Goal: Transaction & Acquisition: Purchase product/service

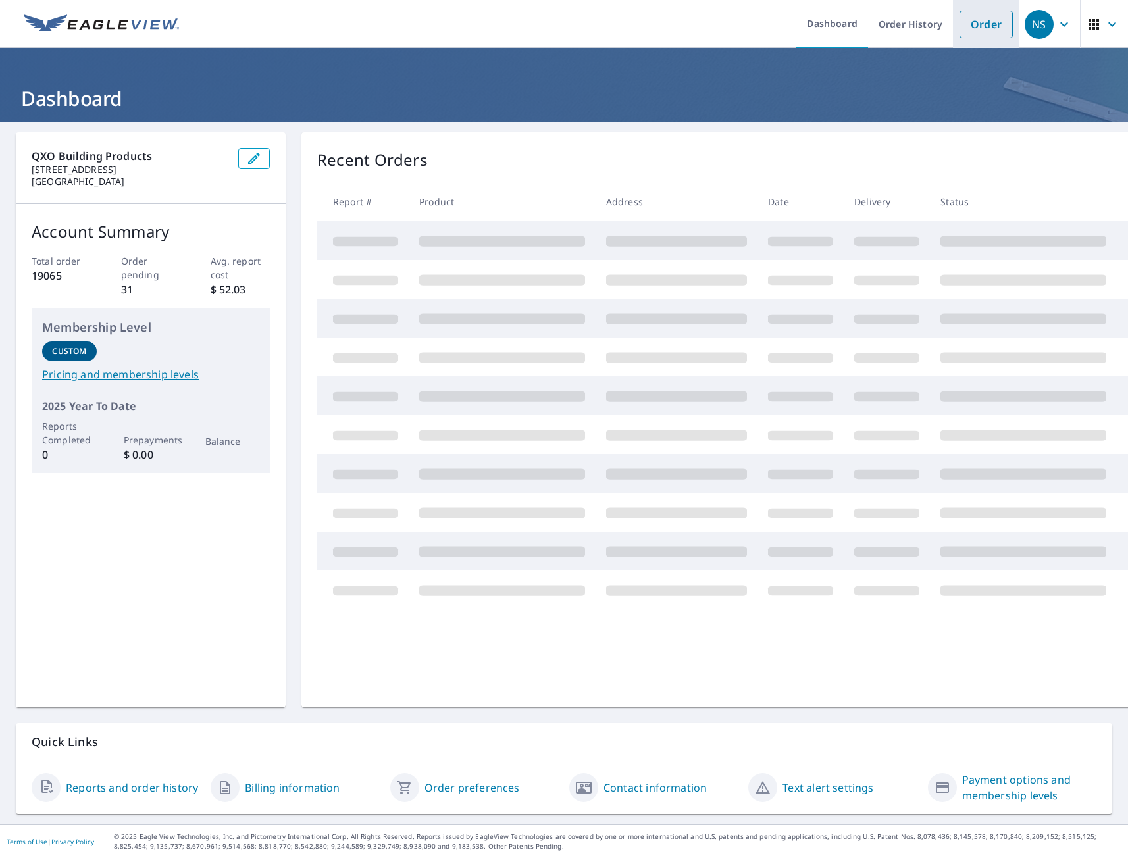
click at [980, 25] on link "Order" at bounding box center [985, 25] width 53 height 28
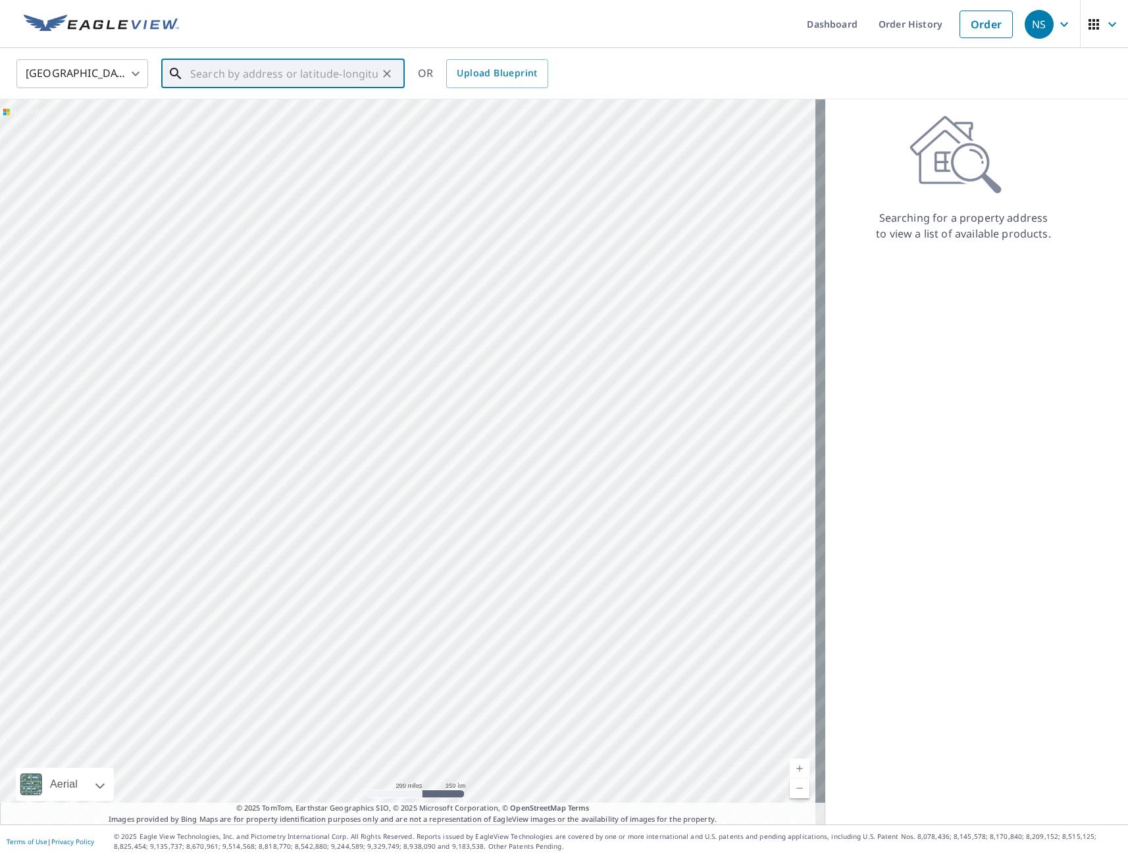
paste input "[STREET_ADDRESS]"
click at [245, 126] on p "[GEOGRAPHIC_DATA], IA 50156" at bounding box center [290, 126] width 207 height 13
type input "[STREET_ADDRESS]"
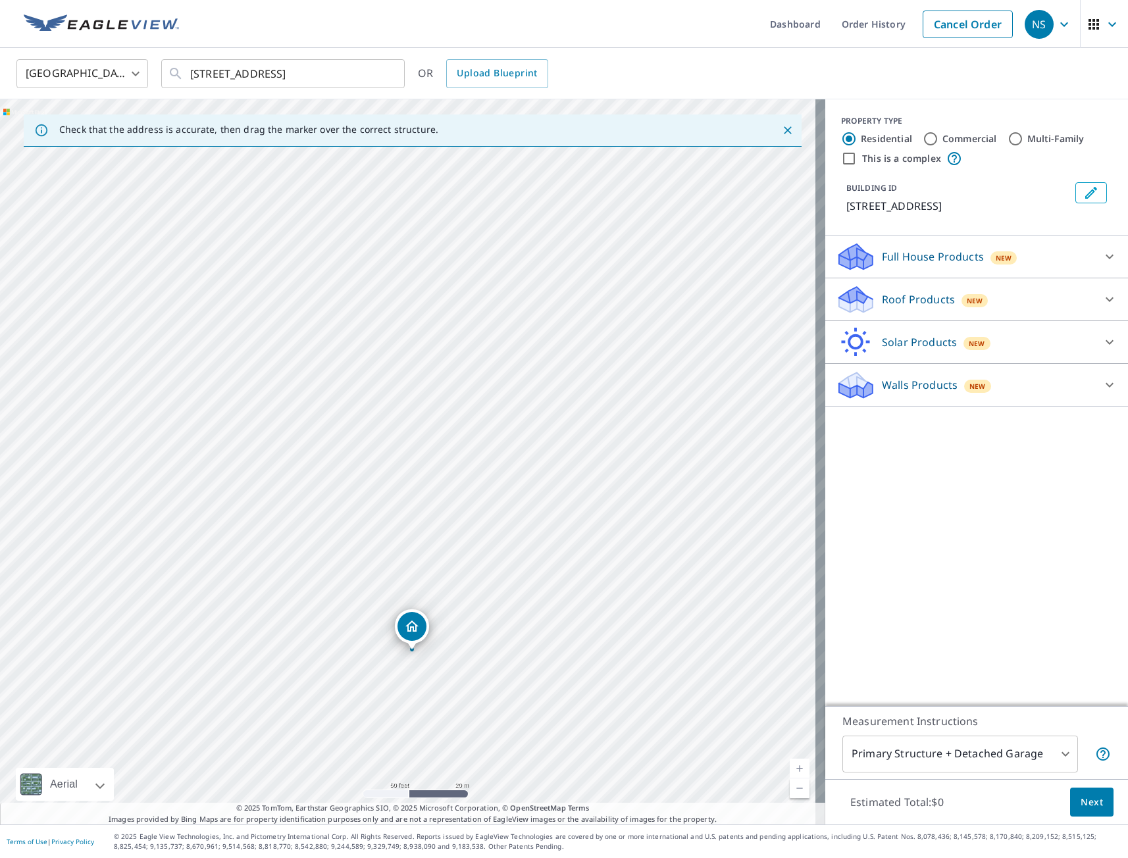
drag, startPoint x: 412, startPoint y: 451, endPoint x: 416, endPoint y: 641, distance: 190.2
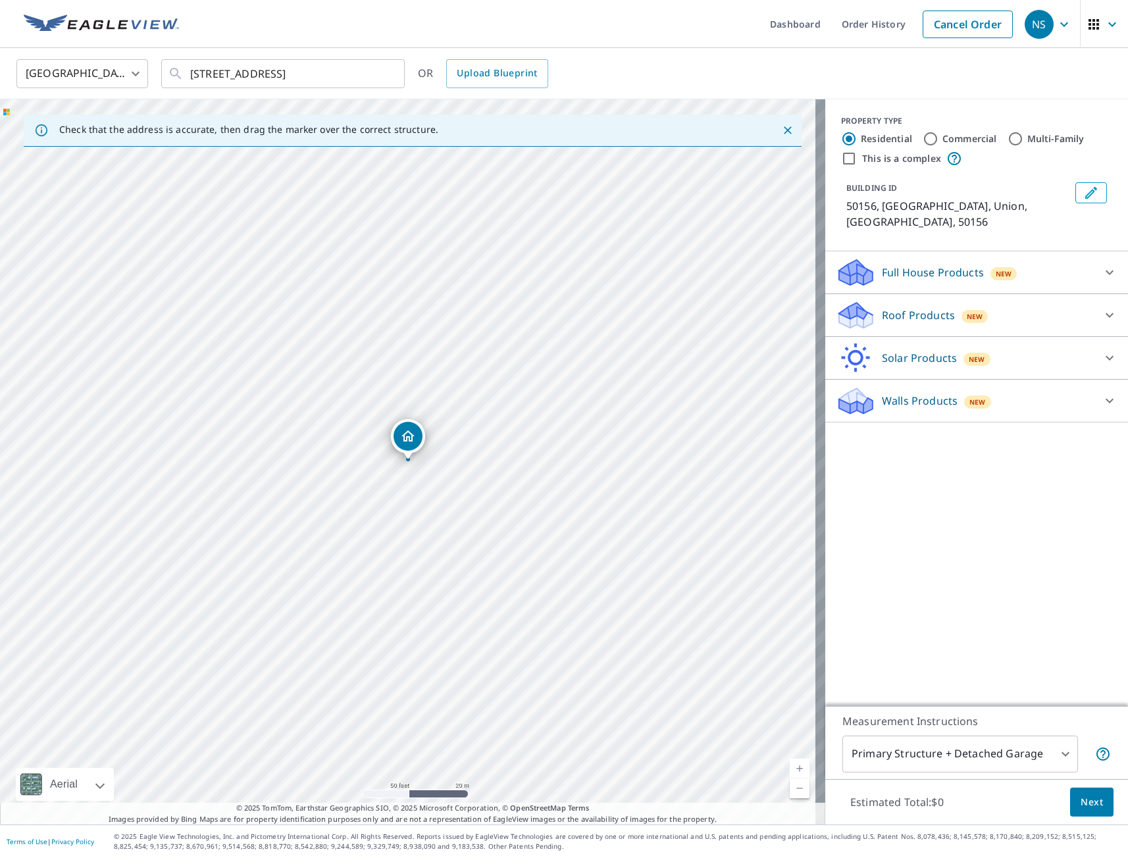
click at [909, 264] on p "Full House Products" at bounding box center [933, 272] width 102 height 16
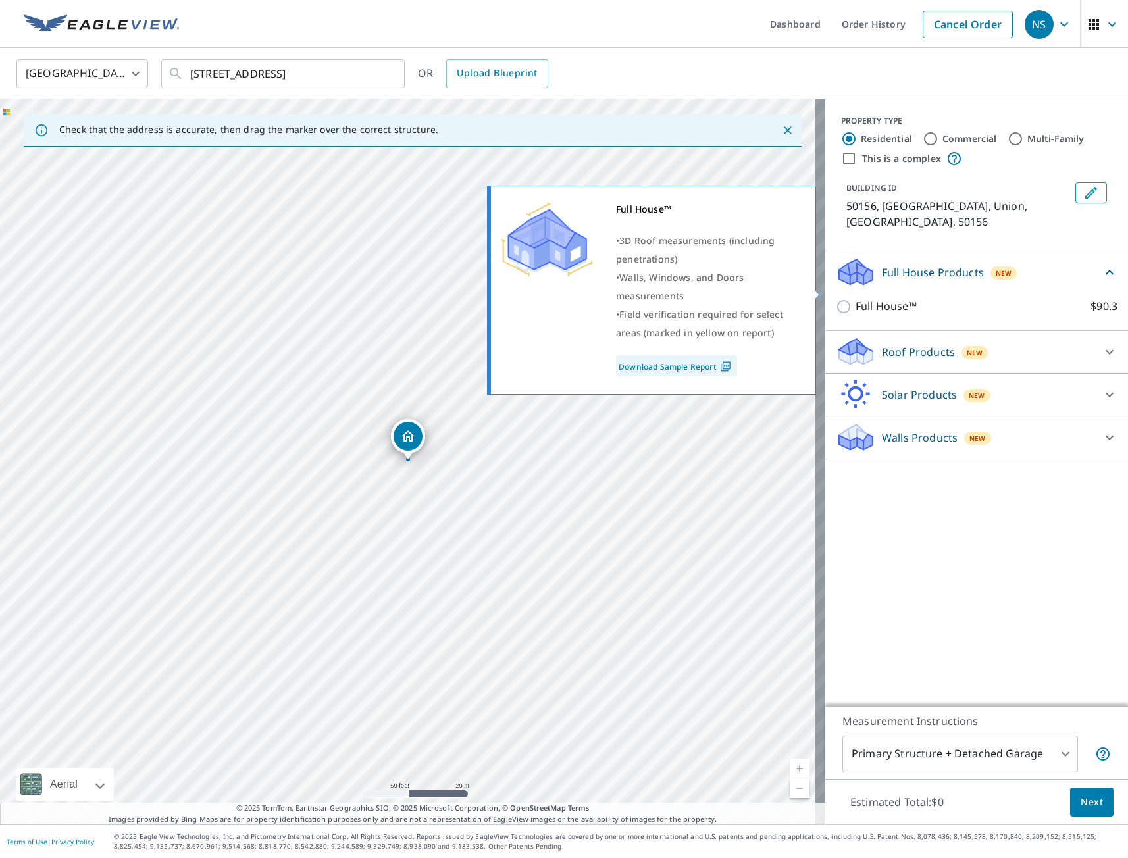
click at [836, 299] on input "Full House™ $90.3" at bounding box center [846, 307] width 20 height 16
checkbox input "true"
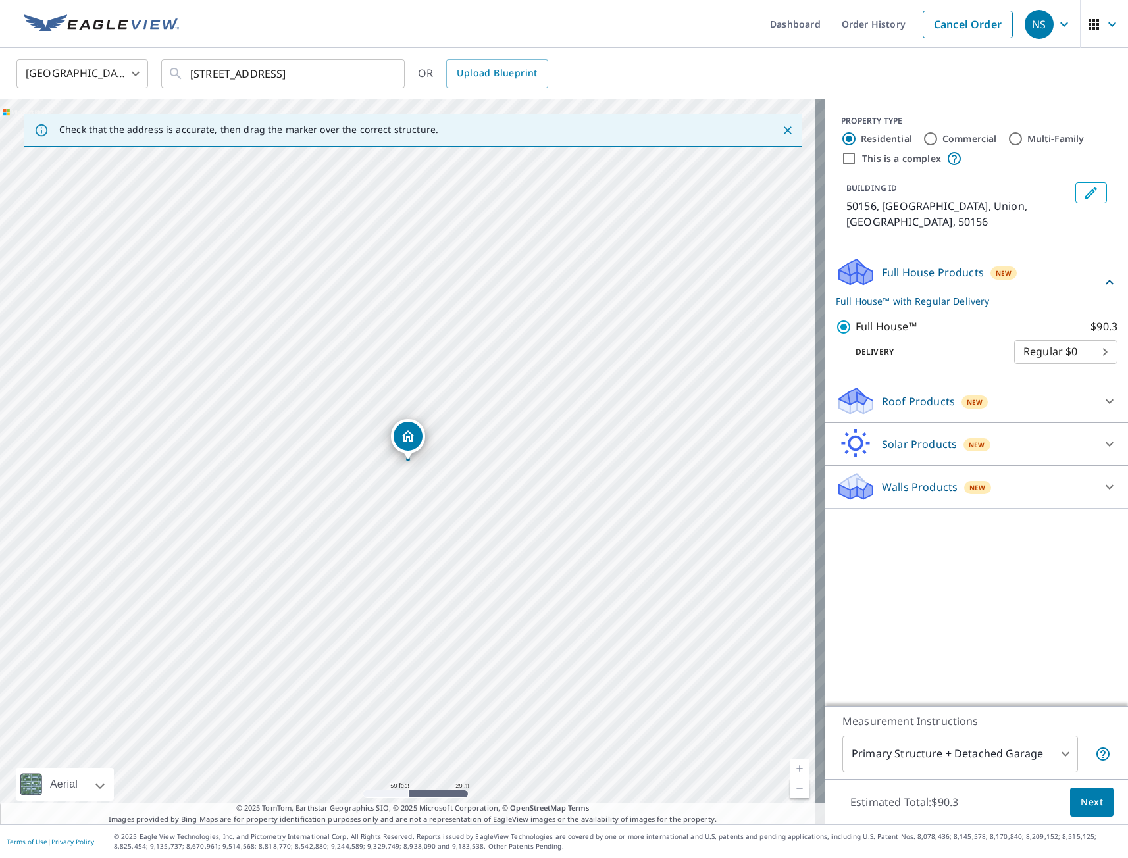
click at [1070, 810] on button "Next" at bounding box center [1091, 802] width 43 height 30
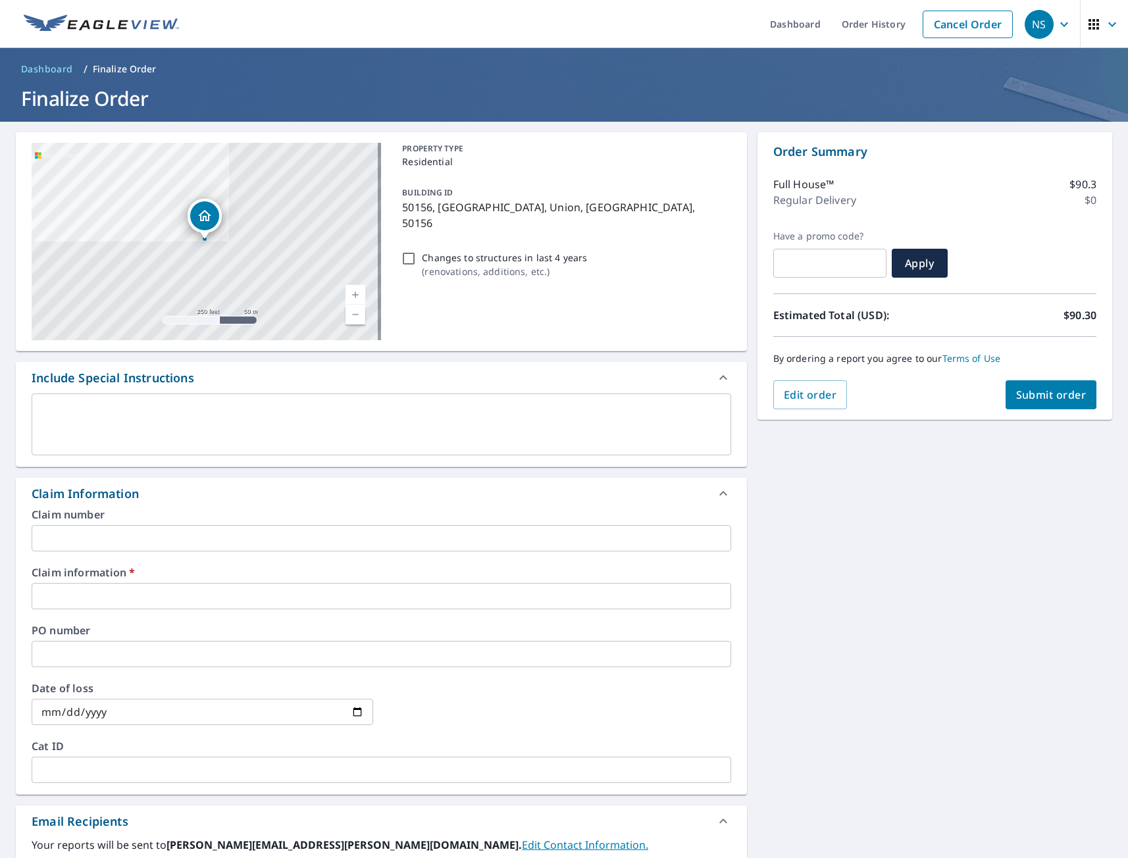
click at [143, 589] on input "text" at bounding box center [381, 596] width 699 height 26
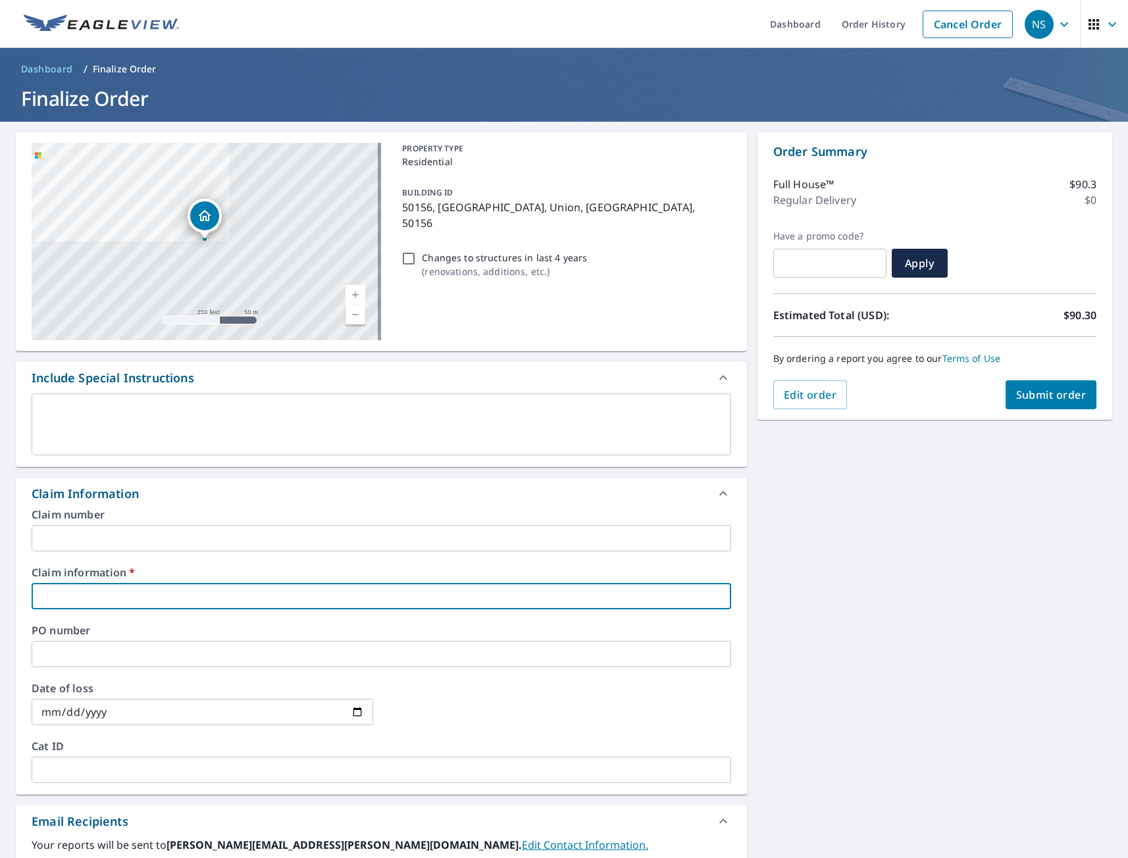
type input "tmj"
checkbox input "true"
click at [851, 686] on div "[GEOGRAPHIC_DATA] Aerial Road A standard road map Aerial A detailed look from a…" at bounding box center [564, 604] width 1128 height 965
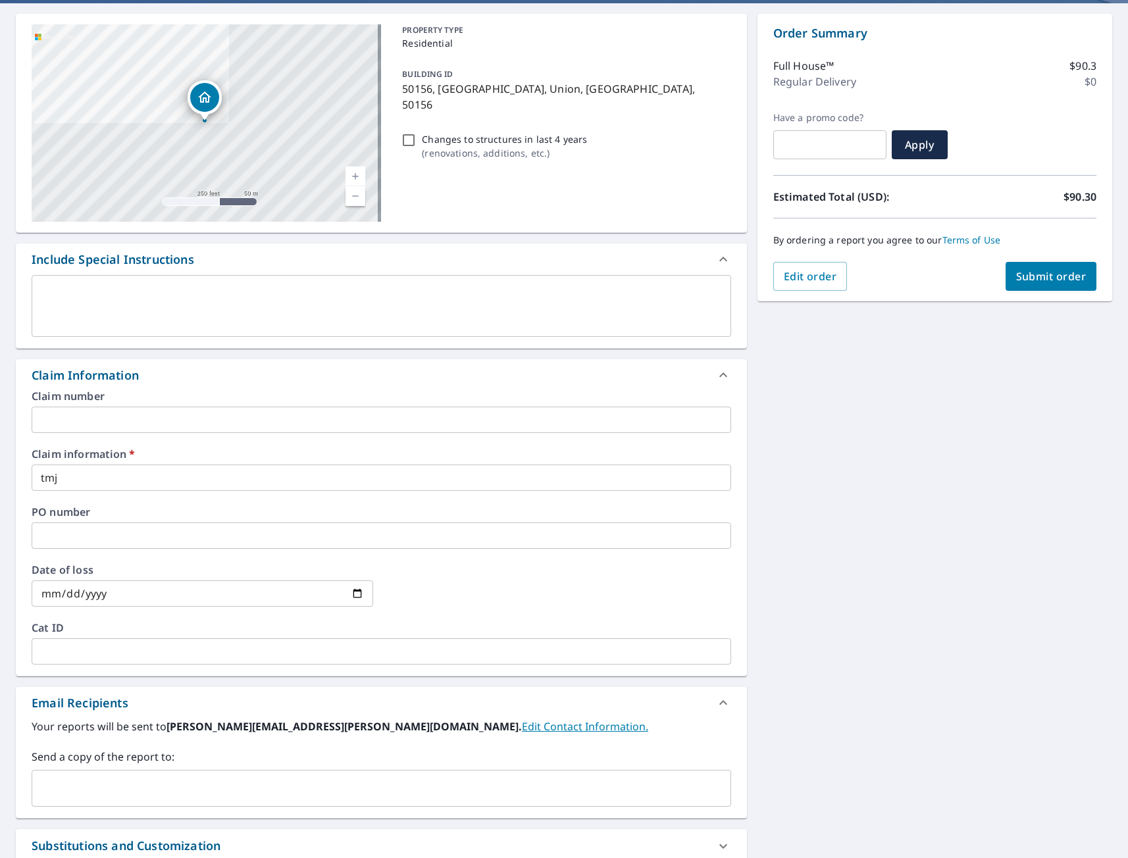
scroll to position [262, 0]
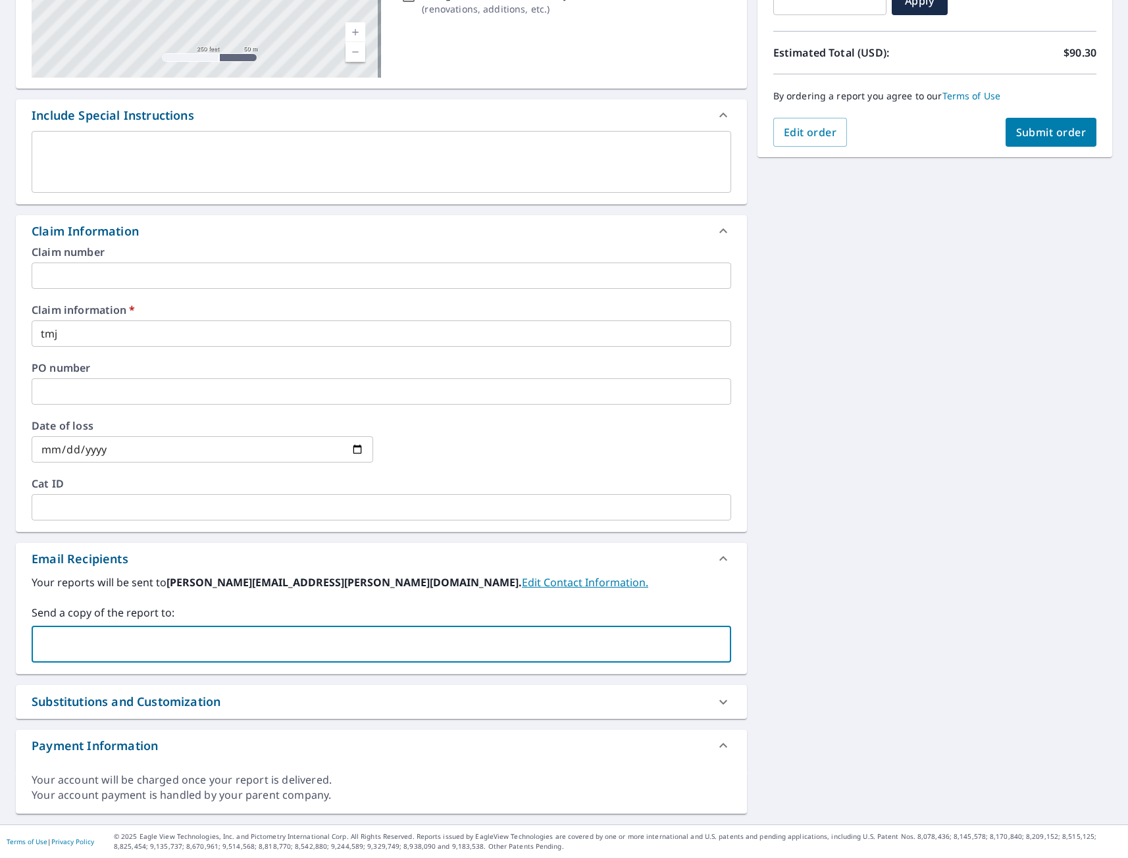
click at [97, 634] on input "text" at bounding box center [371, 644] width 668 height 25
type input "[EMAIL_ADDRESS][DOMAIN_NAME]"
click at [1045, 145] on button "Submit order" at bounding box center [1050, 132] width 91 height 29
checkbox input "true"
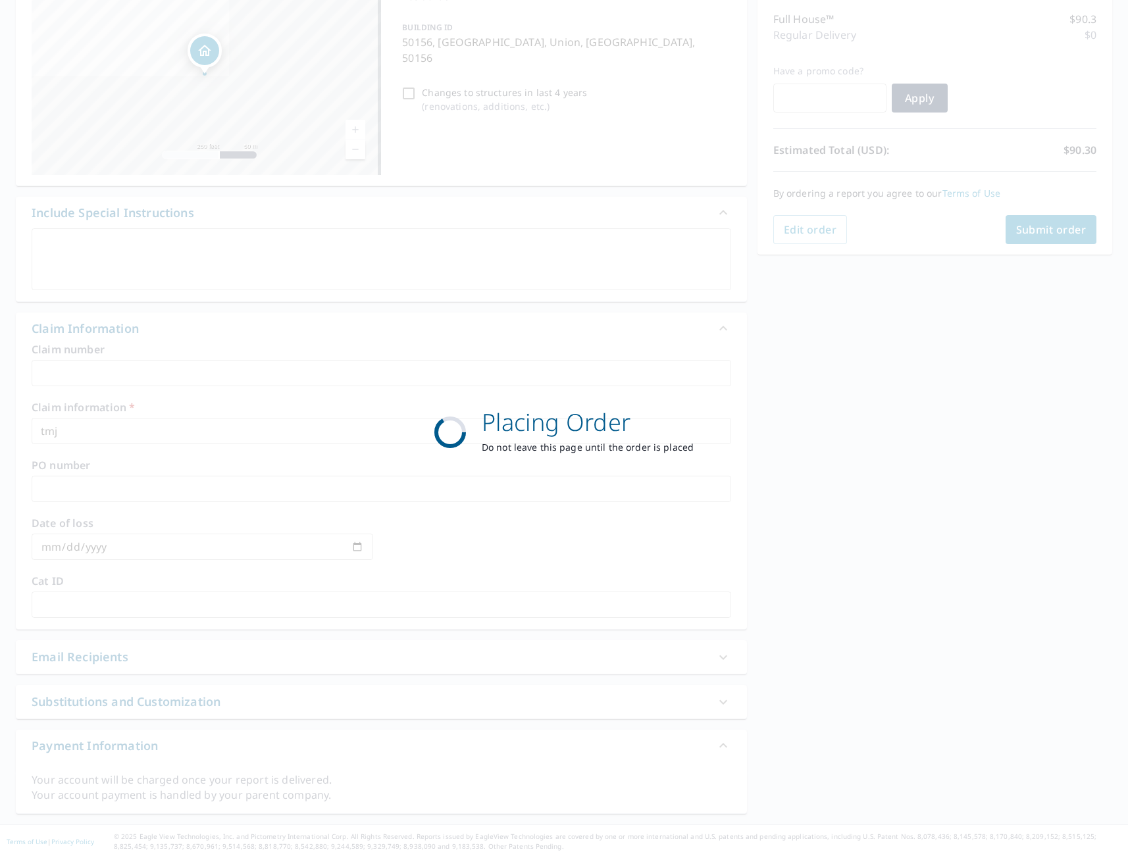
scroll to position [165, 0]
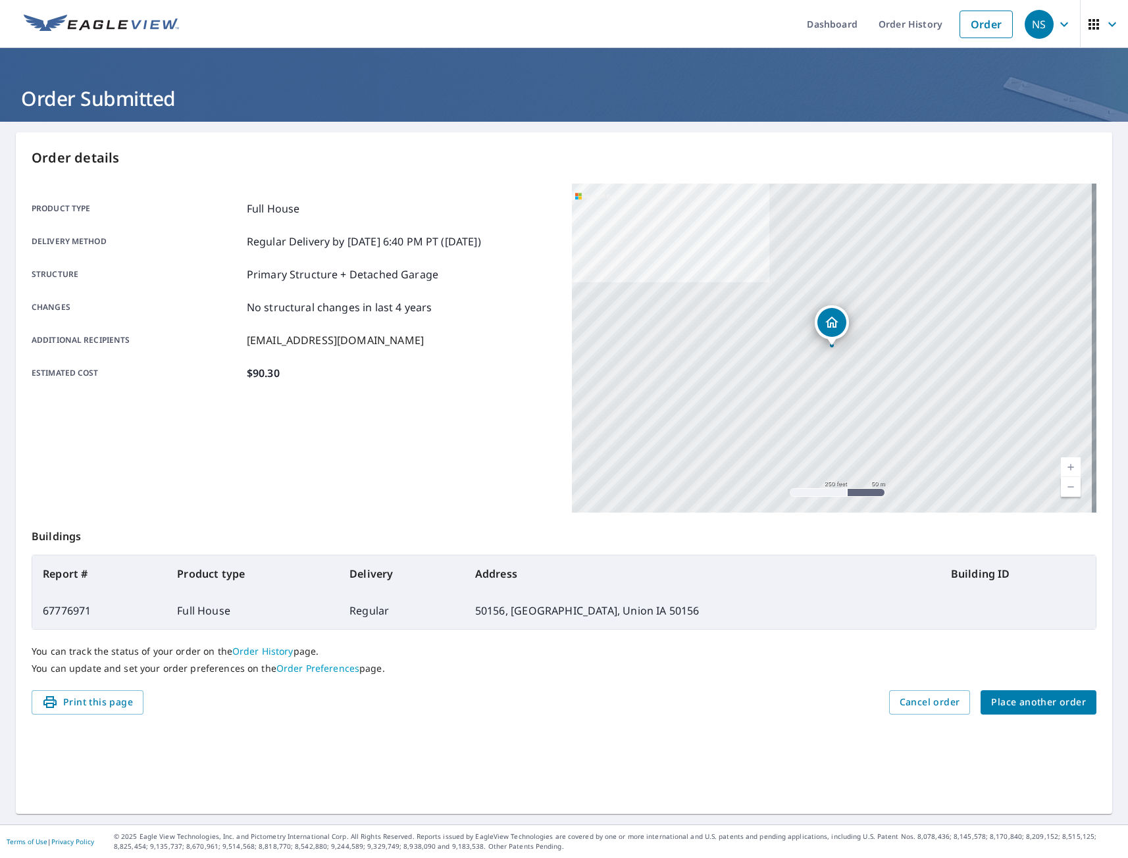
click at [1030, 705] on span "Place another order" at bounding box center [1038, 702] width 95 height 16
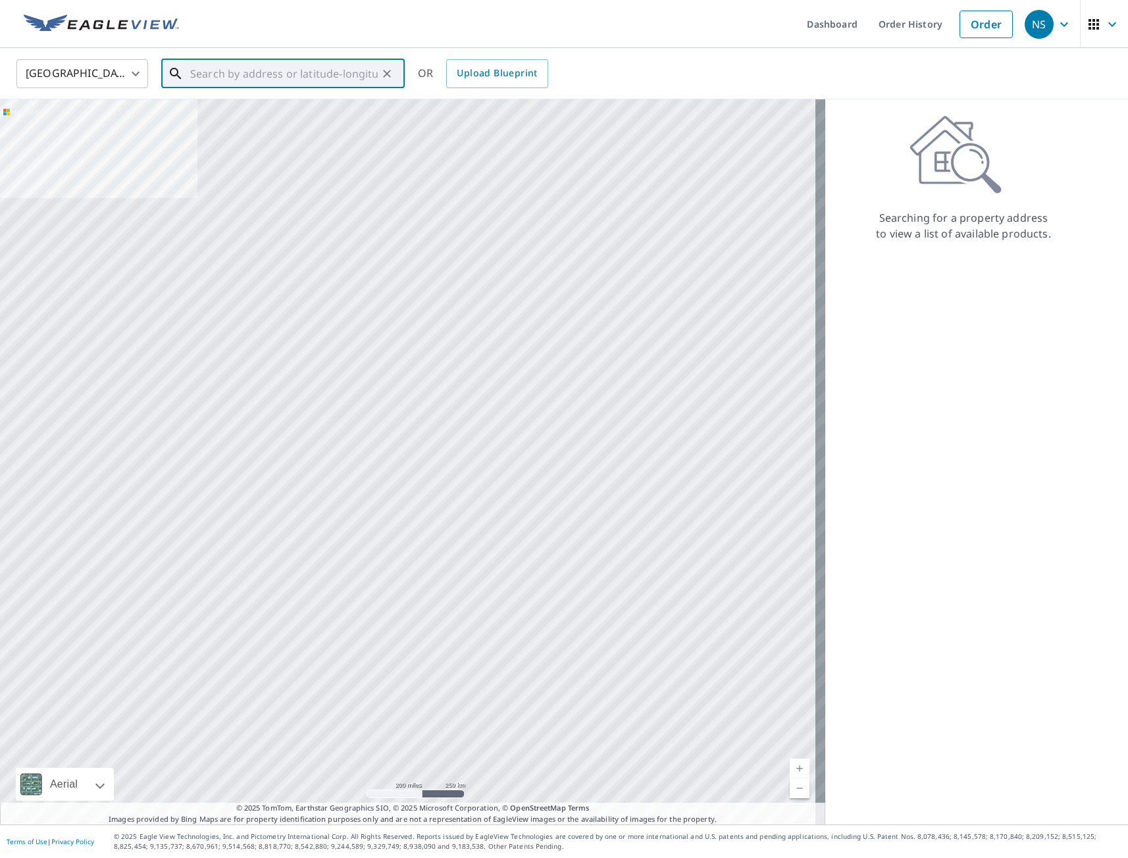
click at [265, 74] on input "text" at bounding box center [283, 73] width 187 height 37
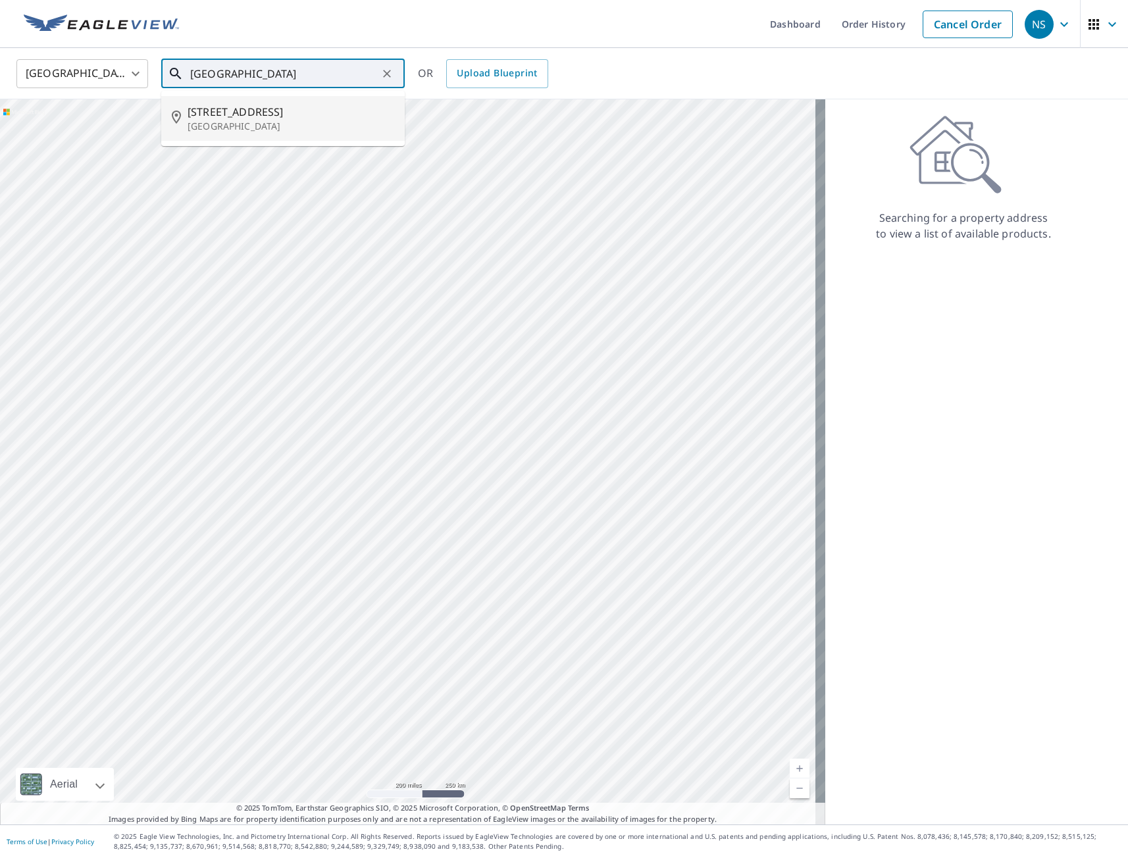
click at [259, 118] on span "[STREET_ADDRESS]" at bounding box center [290, 112] width 207 height 16
type input "[STREET_ADDRESS]"
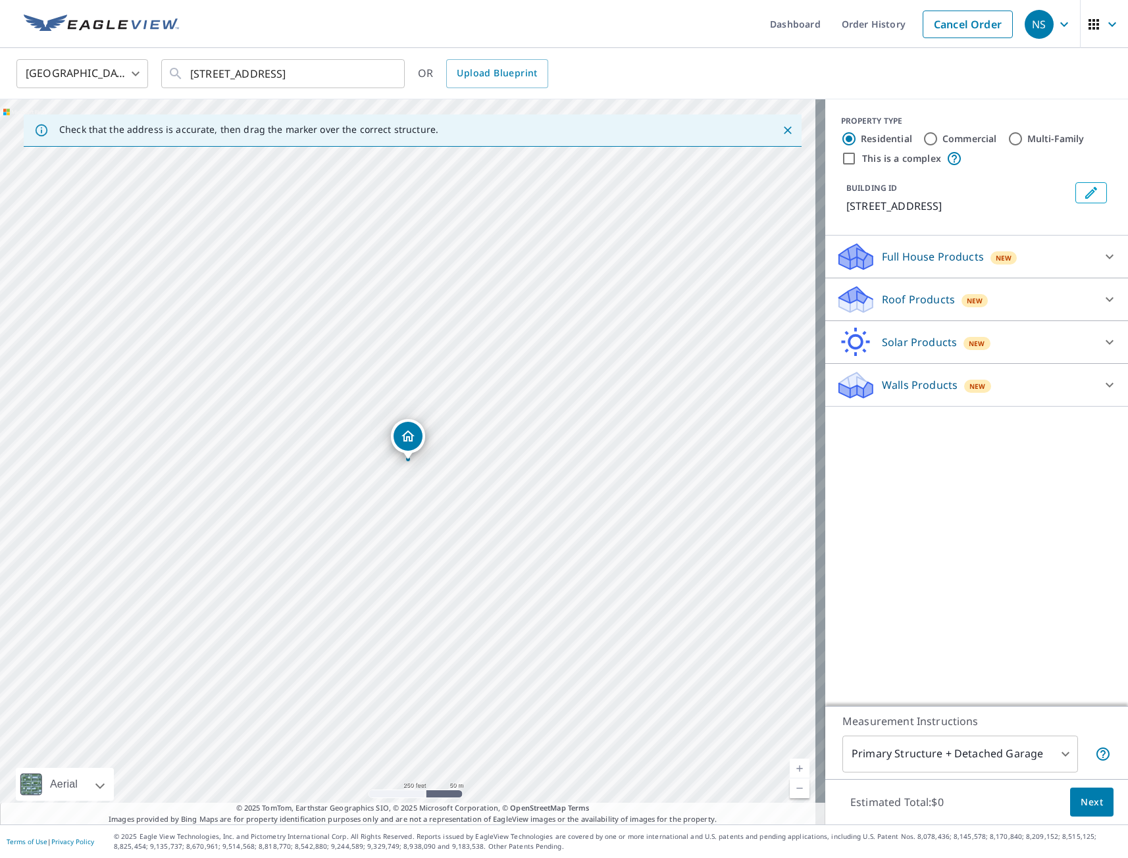
click at [924, 264] on p "Full House Products" at bounding box center [933, 257] width 102 height 16
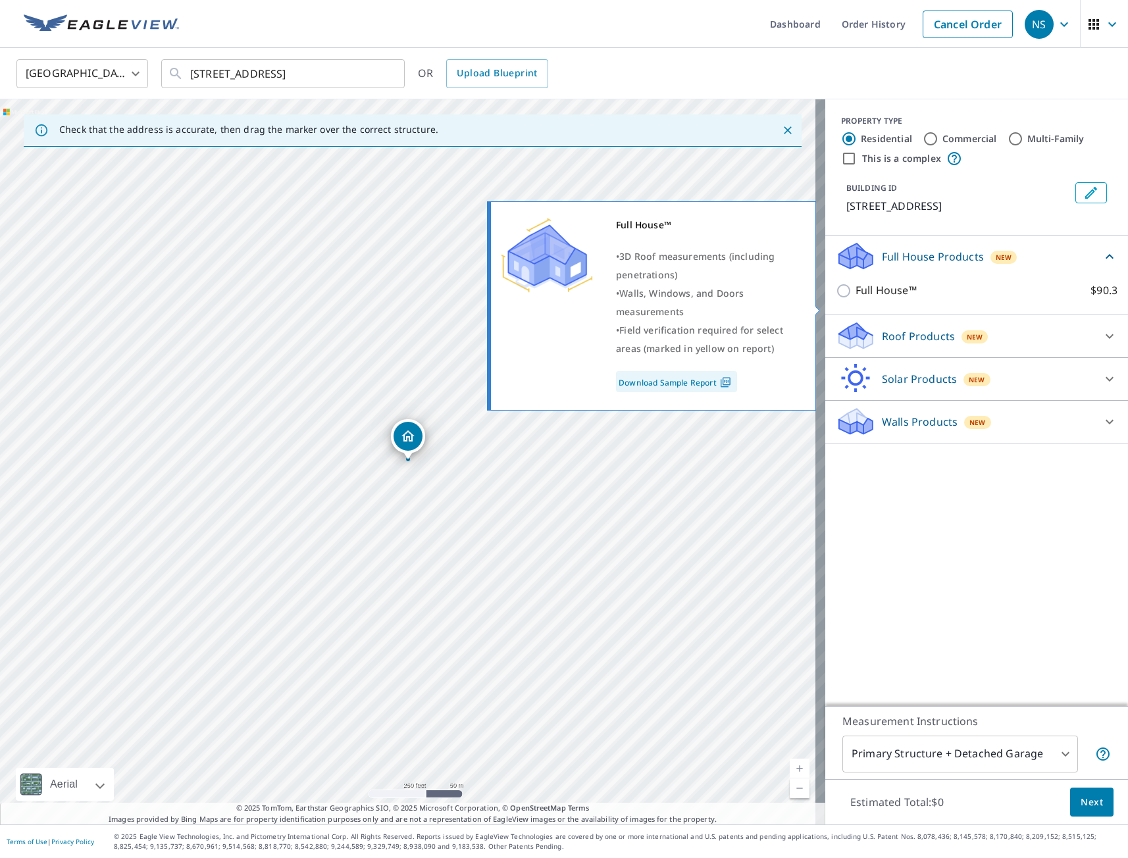
click at [836, 299] on input "Full House™ $90.3" at bounding box center [846, 291] width 20 height 16
checkbox input "true"
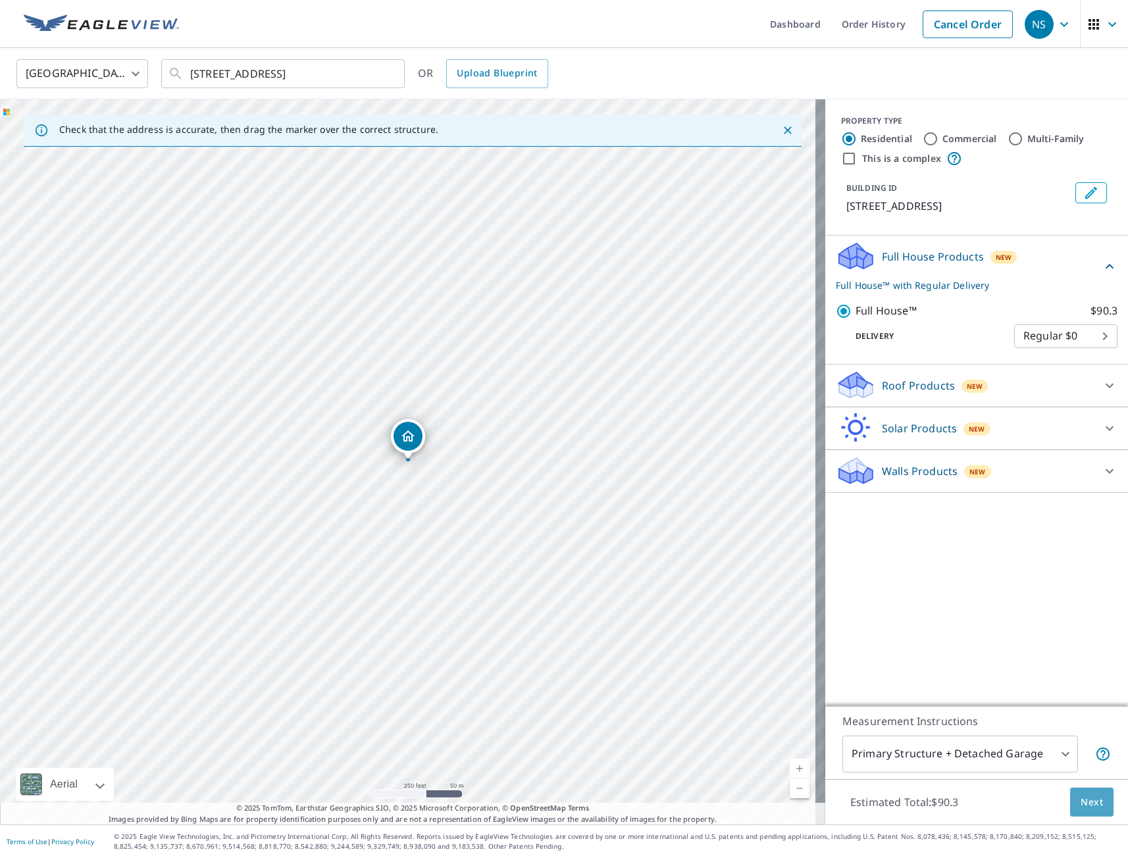
click at [1082, 804] on span "Next" at bounding box center [1091, 802] width 22 height 16
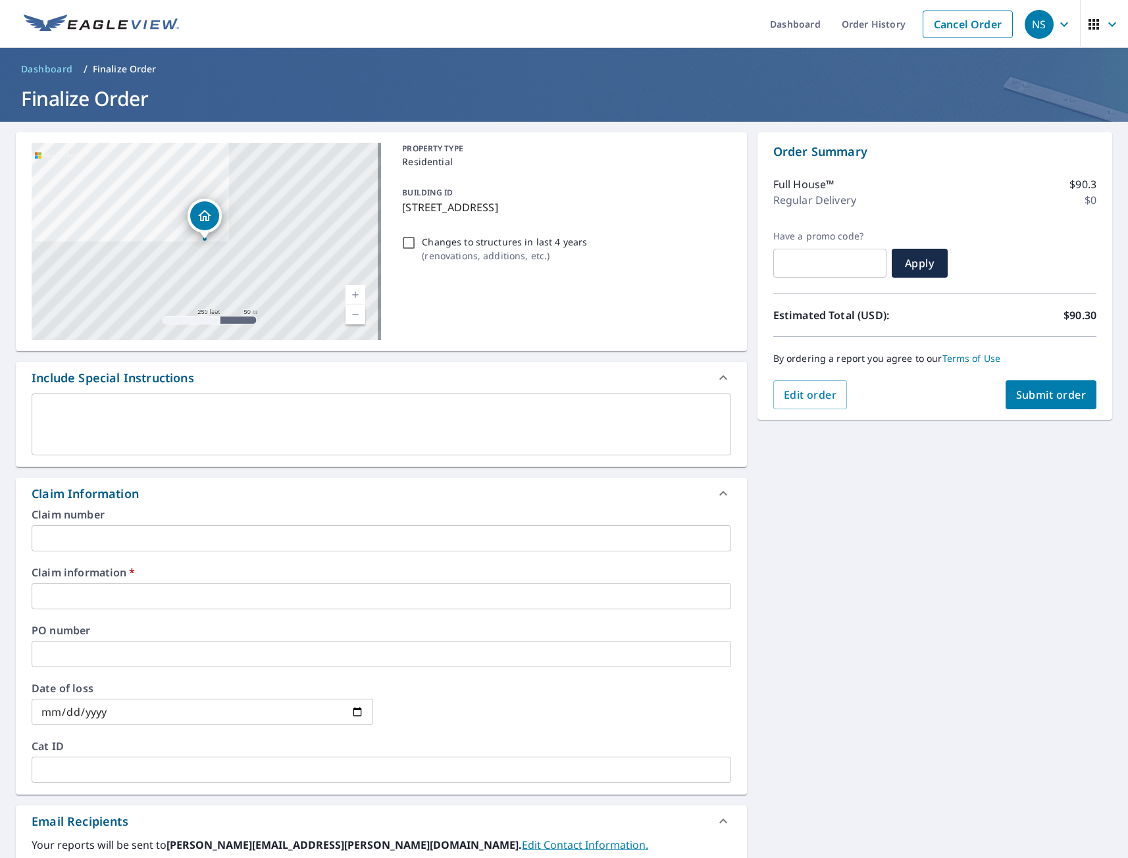
drag, startPoint x: 113, startPoint y: 591, endPoint x: 113, endPoint y: 599, distance: 8.6
click at [113, 591] on input "text" at bounding box center [381, 596] width 699 height 26
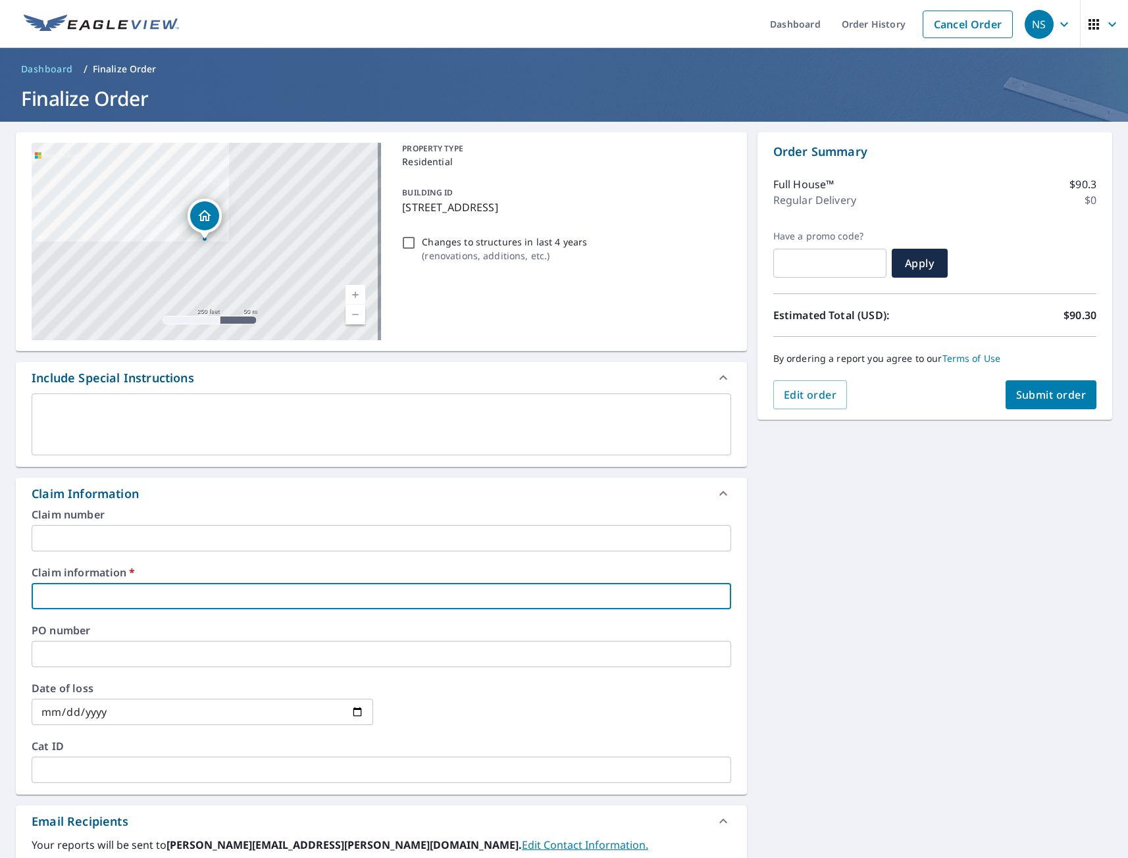
type input "tmj"
checkbox input "true"
click at [922, 681] on div "[STREET_ADDRESS] Aerial Road A standard road map Aerial A detailed look from ab…" at bounding box center [564, 604] width 1128 height 965
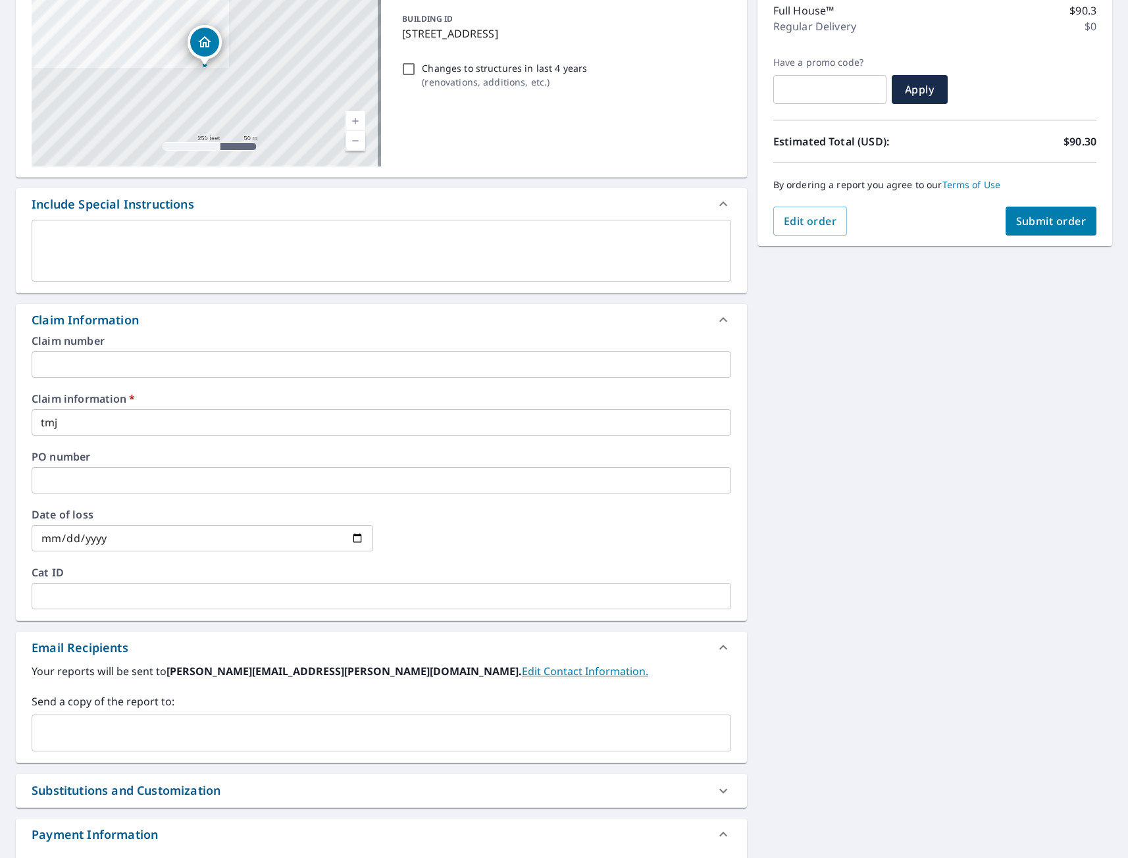
scroll to position [262, 0]
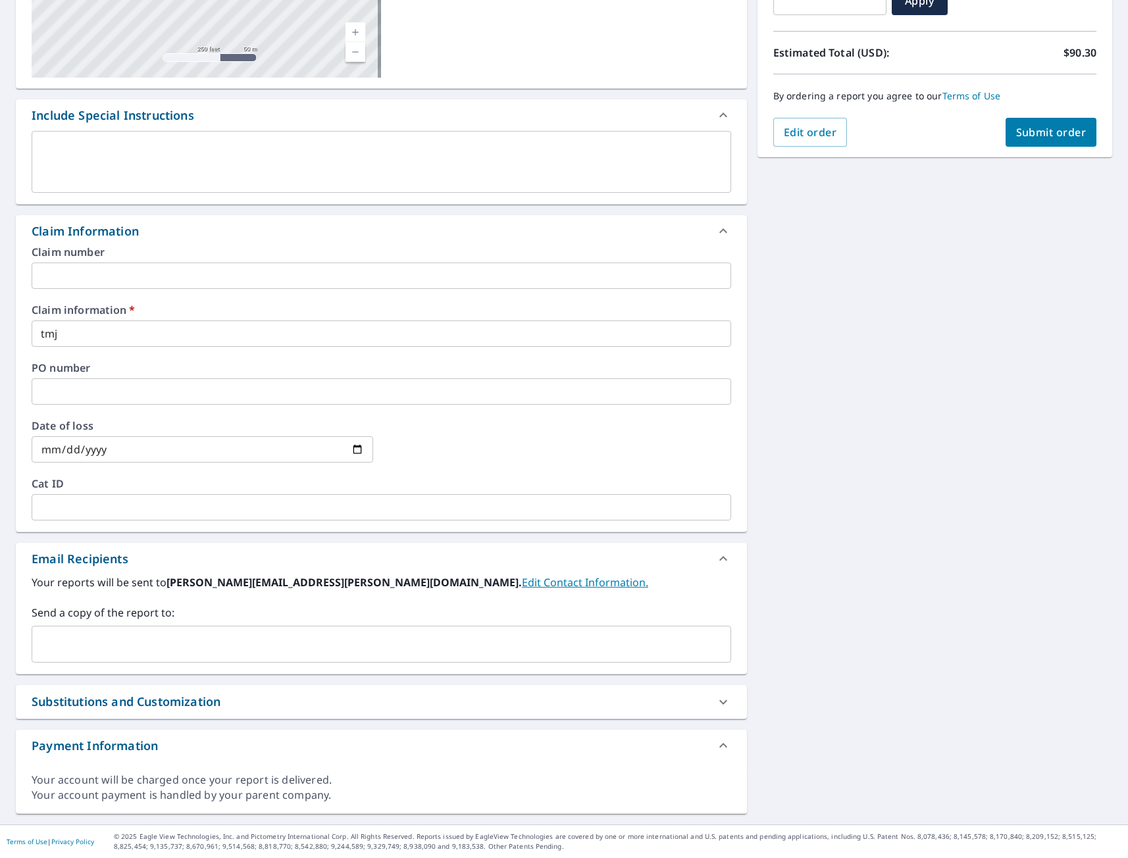
click at [195, 647] on input "text" at bounding box center [371, 644] width 668 height 25
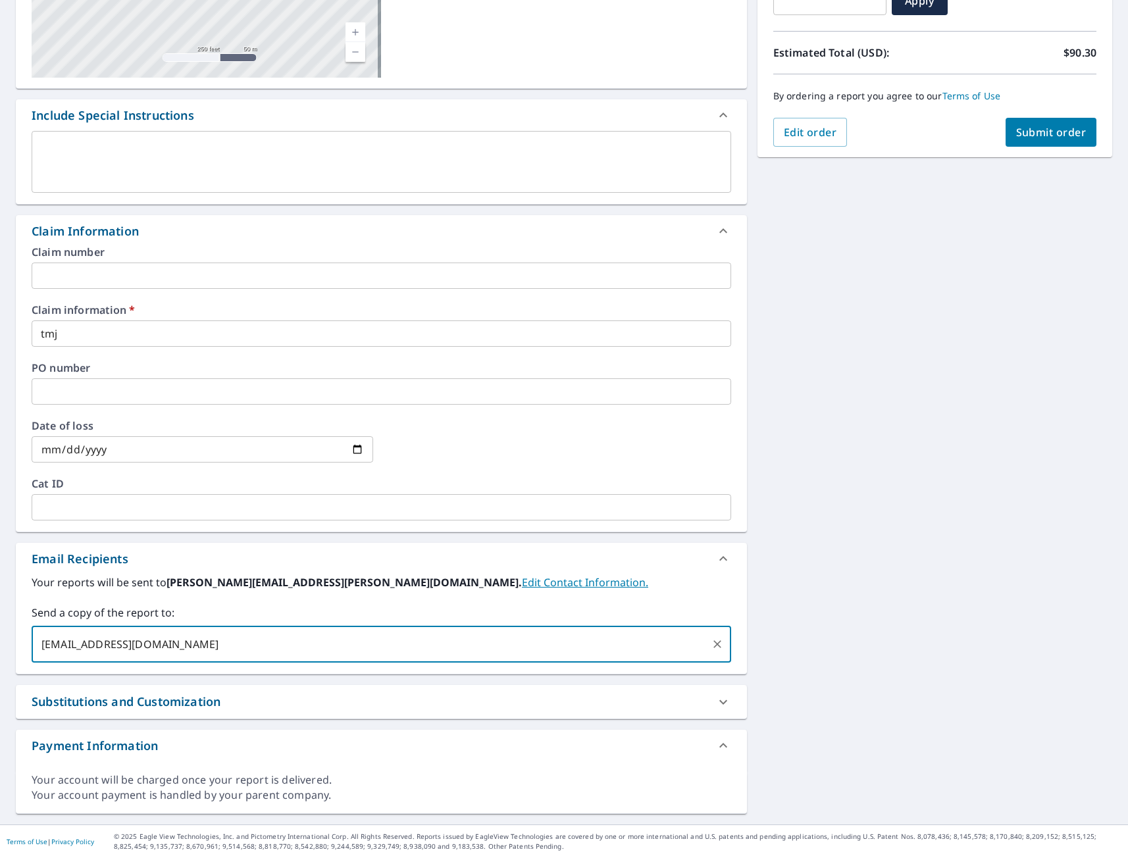
type input "[EMAIL_ADDRESS][DOMAIN_NAME]"
click at [898, 595] on div "[STREET_ADDRESS] Aerial Road A standard road map Aerial A detailed look from ab…" at bounding box center [564, 341] width 1128 height 965
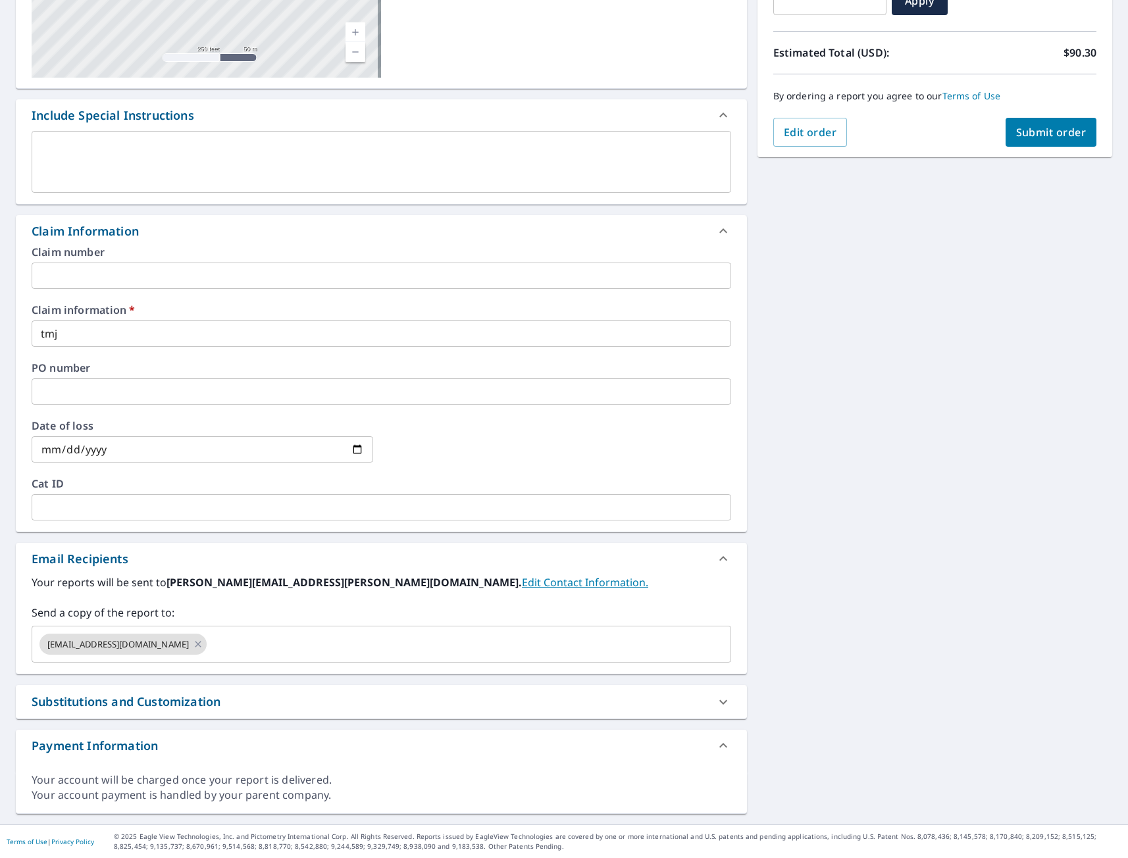
click at [822, 627] on div "[STREET_ADDRESS] Aerial Road A standard road map Aerial A detailed look from ab…" at bounding box center [564, 341] width 1128 height 965
click at [872, 598] on div "[STREET_ADDRESS] Aerial Road A standard road map Aerial A detailed look from ab…" at bounding box center [564, 341] width 1128 height 965
click at [838, 622] on div "[STREET_ADDRESS] Aerial Road A standard road map Aerial A detailed look from ab…" at bounding box center [564, 341] width 1128 height 965
click at [826, 616] on div "[STREET_ADDRESS] Aerial Road A standard road map Aerial A detailed look from ab…" at bounding box center [564, 341] width 1128 height 965
click at [894, 624] on div "[STREET_ADDRESS] Aerial Road A standard road map Aerial A detailed look from ab…" at bounding box center [564, 341] width 1128 height 965
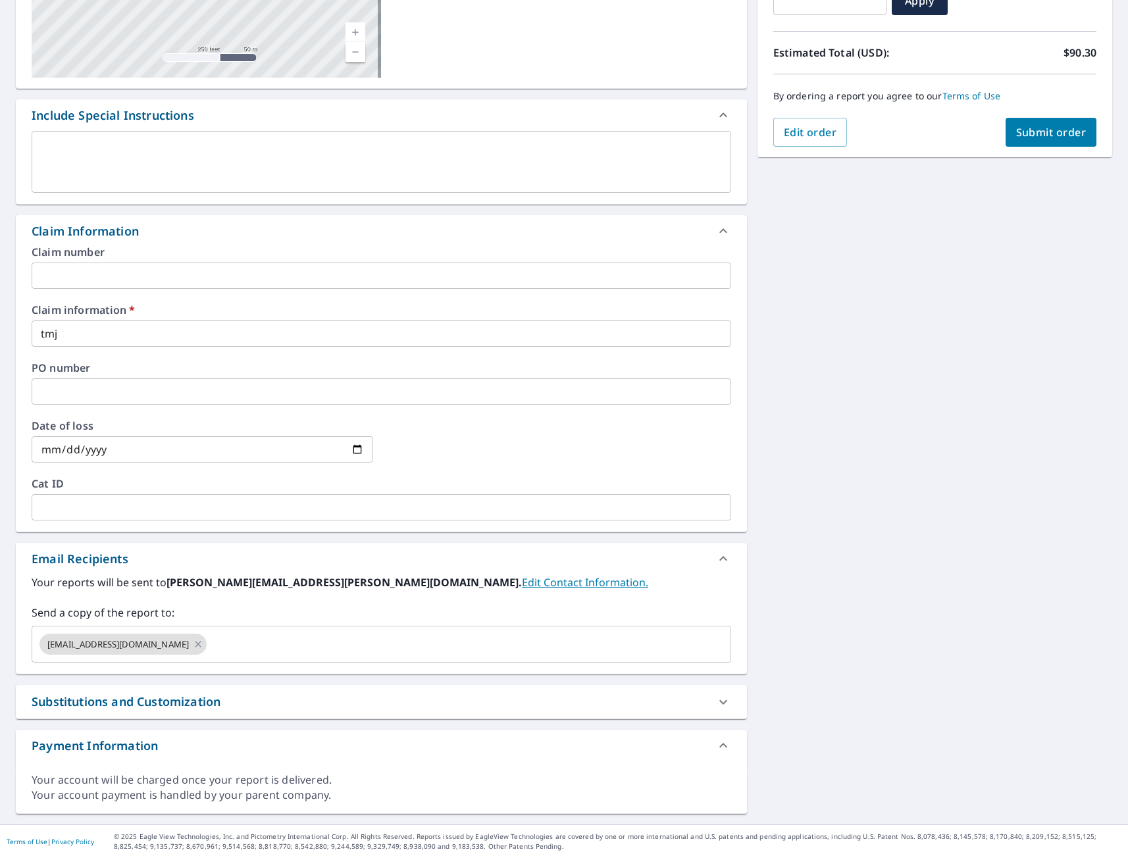
click at [830, 614] on div "[STREET_ADDRESS] Aerial Road A standard road map Aerial A detailed look from ab…" at bounding box center [564, 341] width 1128 height 965
click at [827, 614] on div "[STREET_ADDRESS] Aerial Road A standard road map Aerial A detailed look from ab…" at bounding box center [564, 341] width 1128 height 965
click at [874, 626] on div "[STREET_ADDRESS] Aerial Road A standard road map Aerial A detailed look from ab…" at bounding box center [564, 341] width 1128 height 965
click at [864, 645] on div "[STREET_ADDRESS] Aerial Road A standard road map Aerial A detailed look from ab…" at bounding box center [564, 341] width 1128 height 965
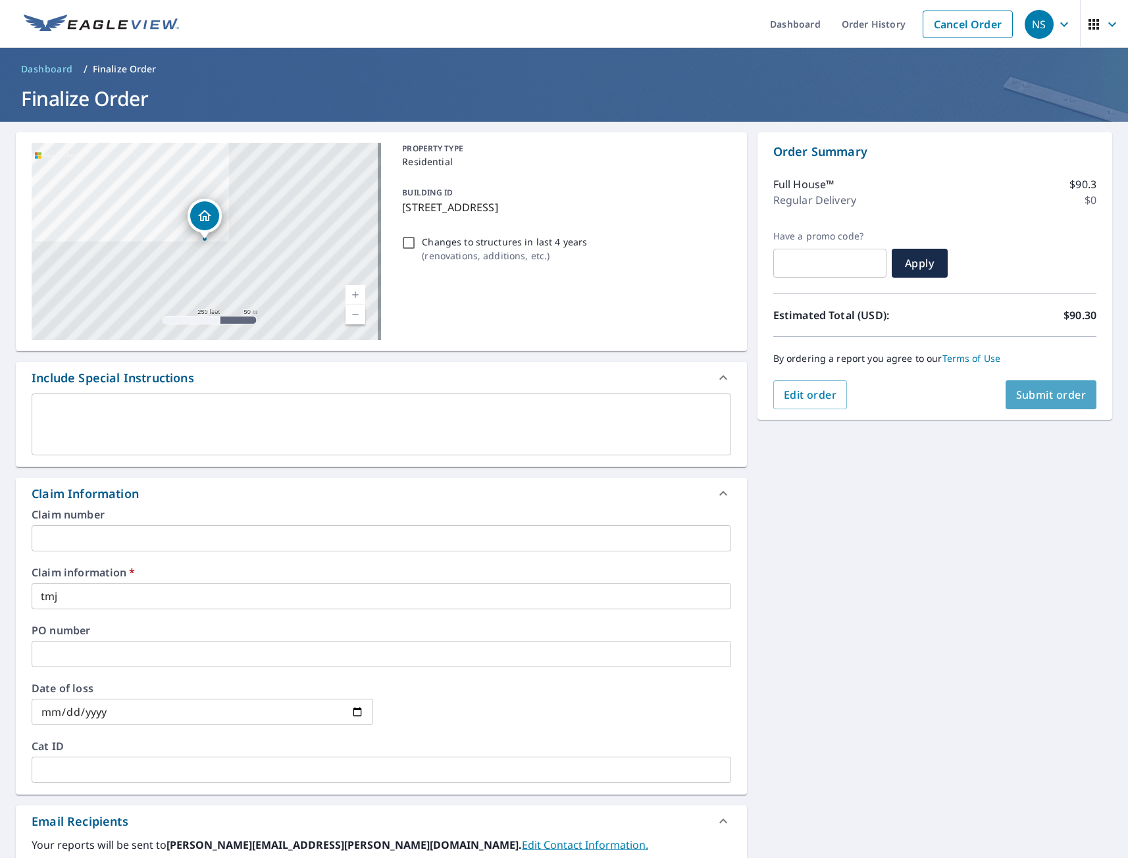
click at [1066, 393] on span "Submit order" at bounding box center [1051, 394] width 70 height 14
checkbox input "true"
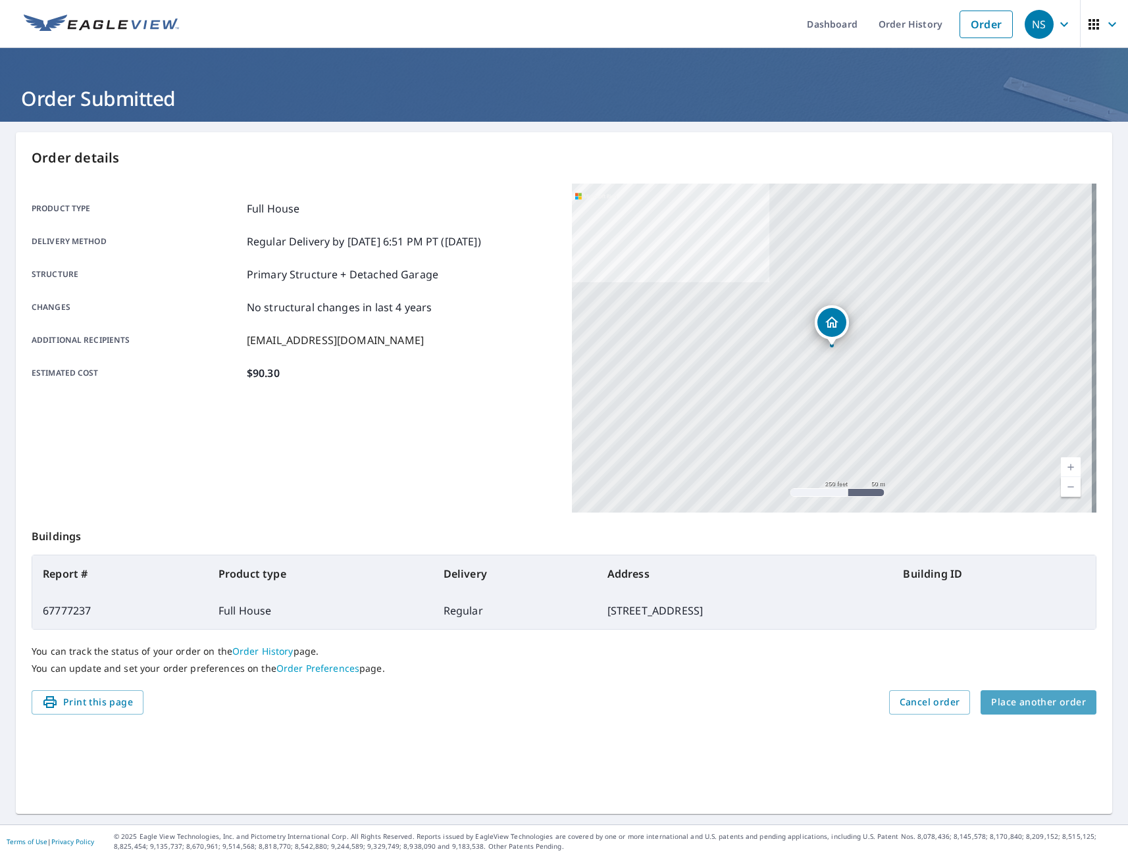
click at [1036, 707] on span "Place another order" at bounding box center [1038, 702] width 95 height 16
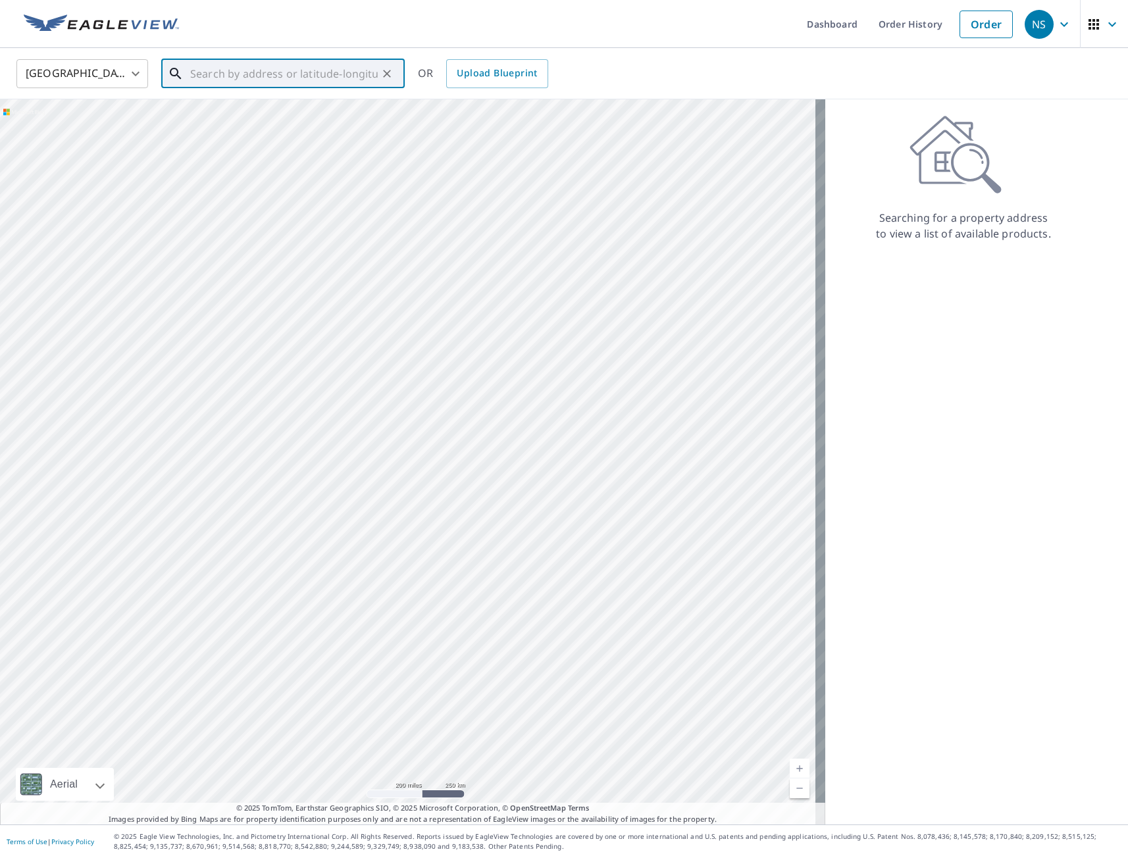
paste input "[STREET_ADDRESS]"
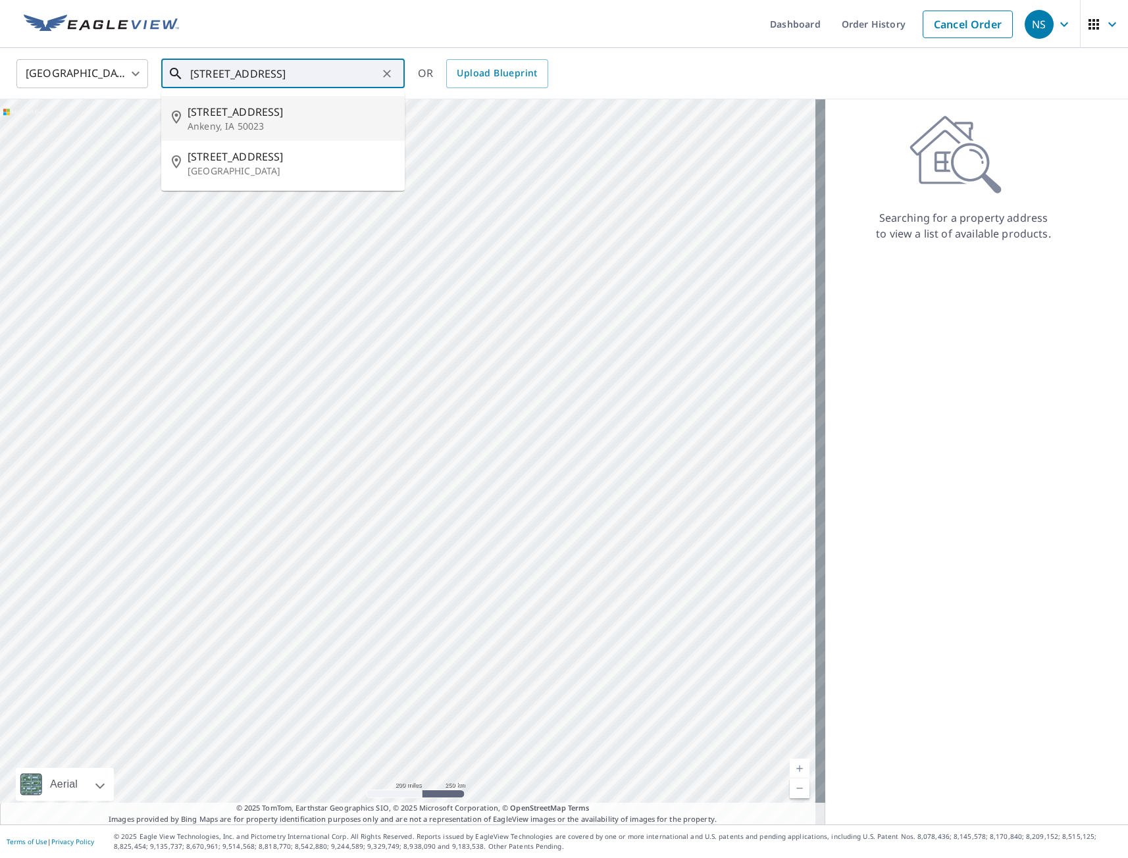
click at [253, 128] on p "Ankeny, IA 50023" at bounding box center [290, 126] width 207 height 13
type input "[STREET_ADDRESS]"
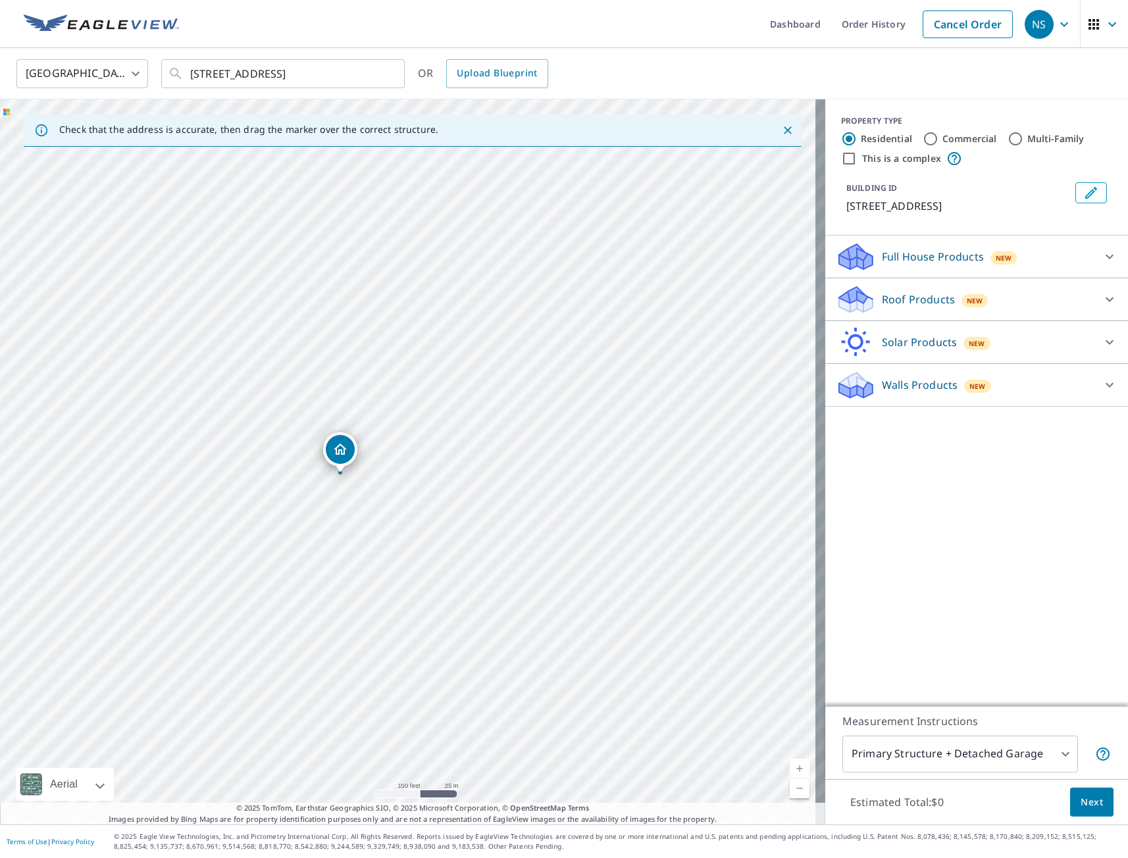
click at [921, 253] on p "Full House Products" at bounding box center [933, 257] width 102 height 16
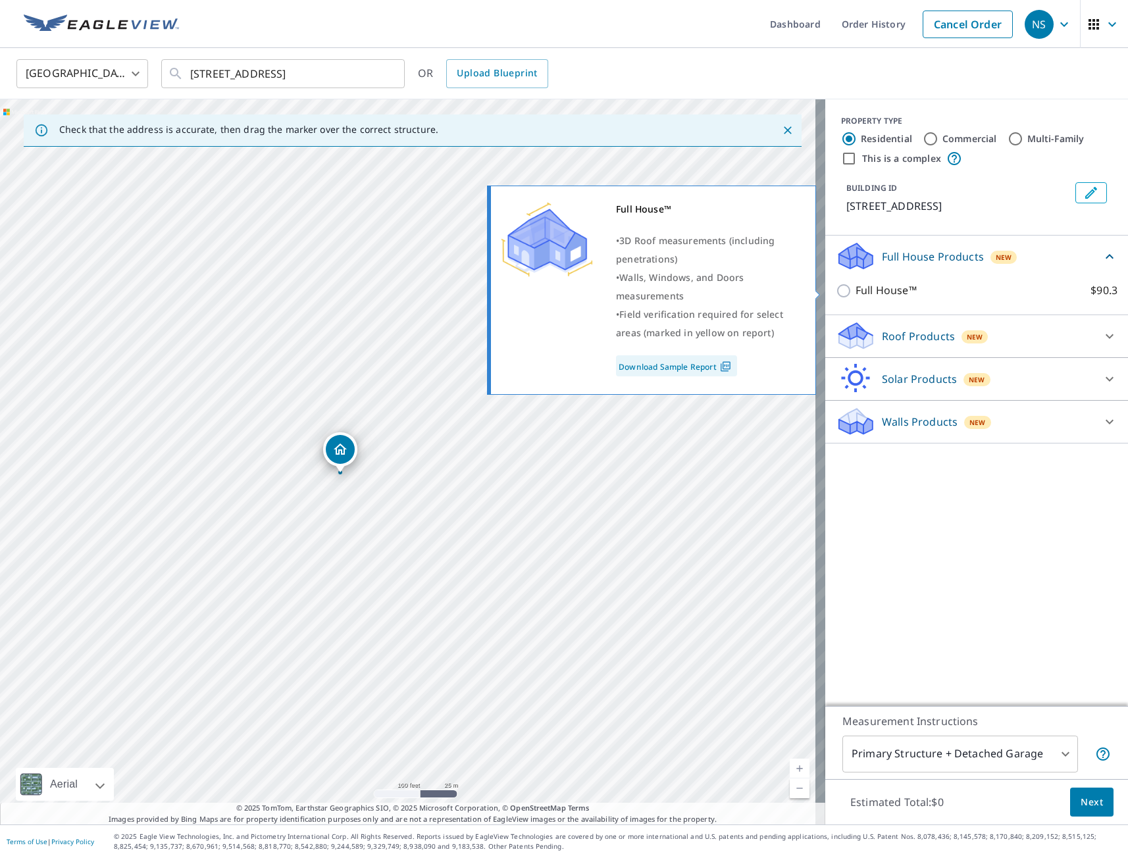
click at [836, 291] on input "Full House™ $90.3" at bounding box center [846, 291] width 20 height 16
checkbox input "true"
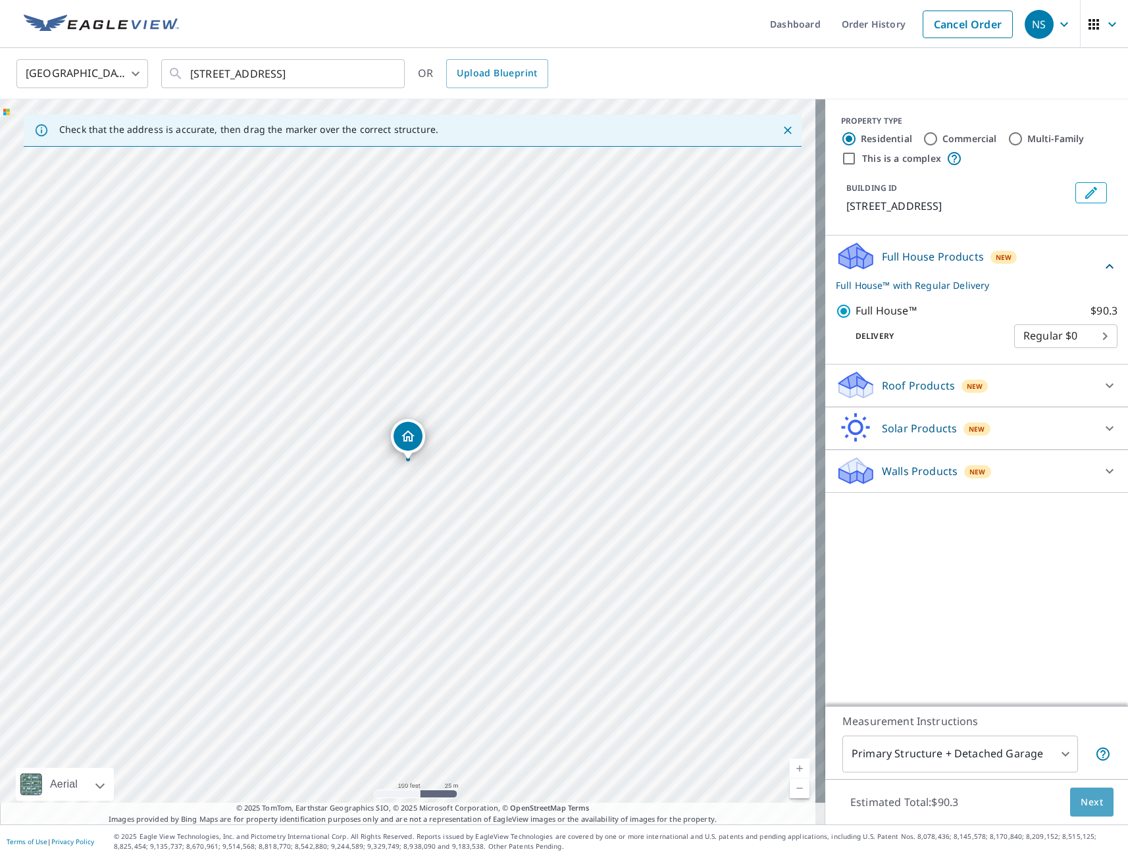
click at [1082, 804] on span "Next" at bounding box center [1091, 802] width 22 height 16
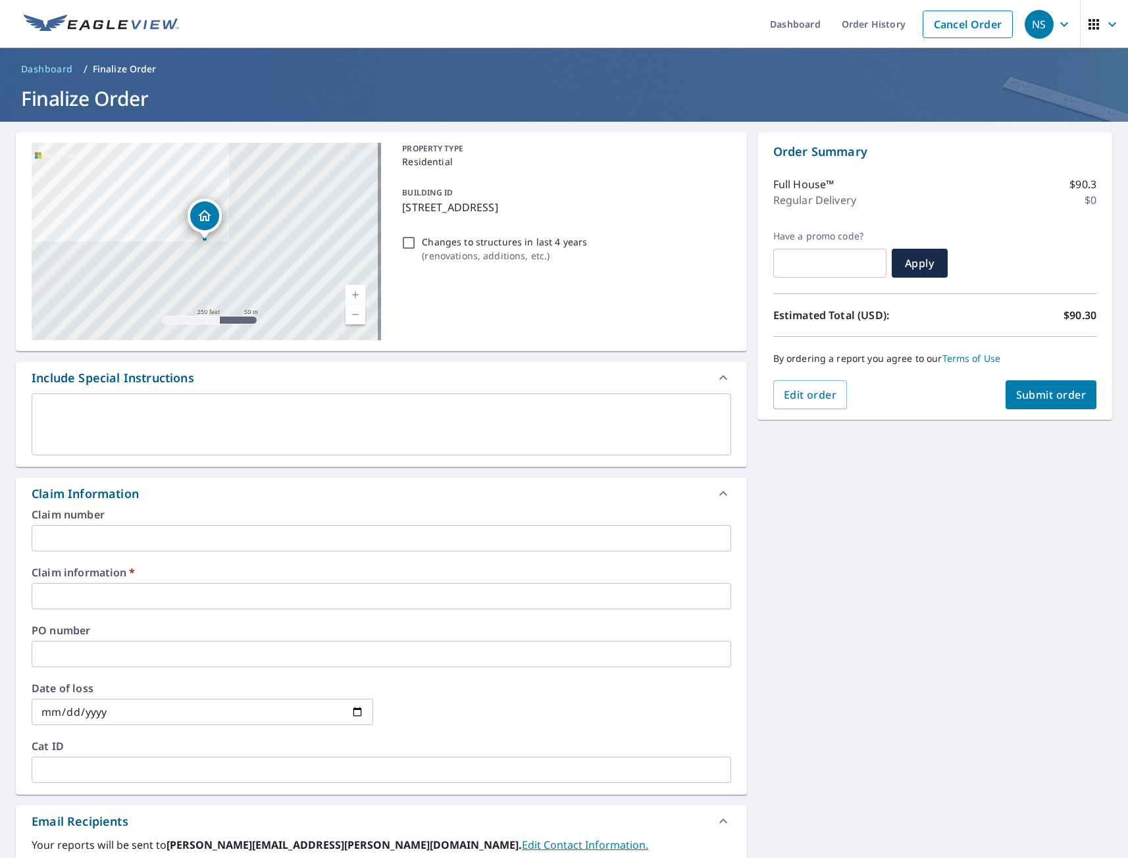
click at [122, 599] on input "text" at bounding box center [381, 596] width 699 height 26
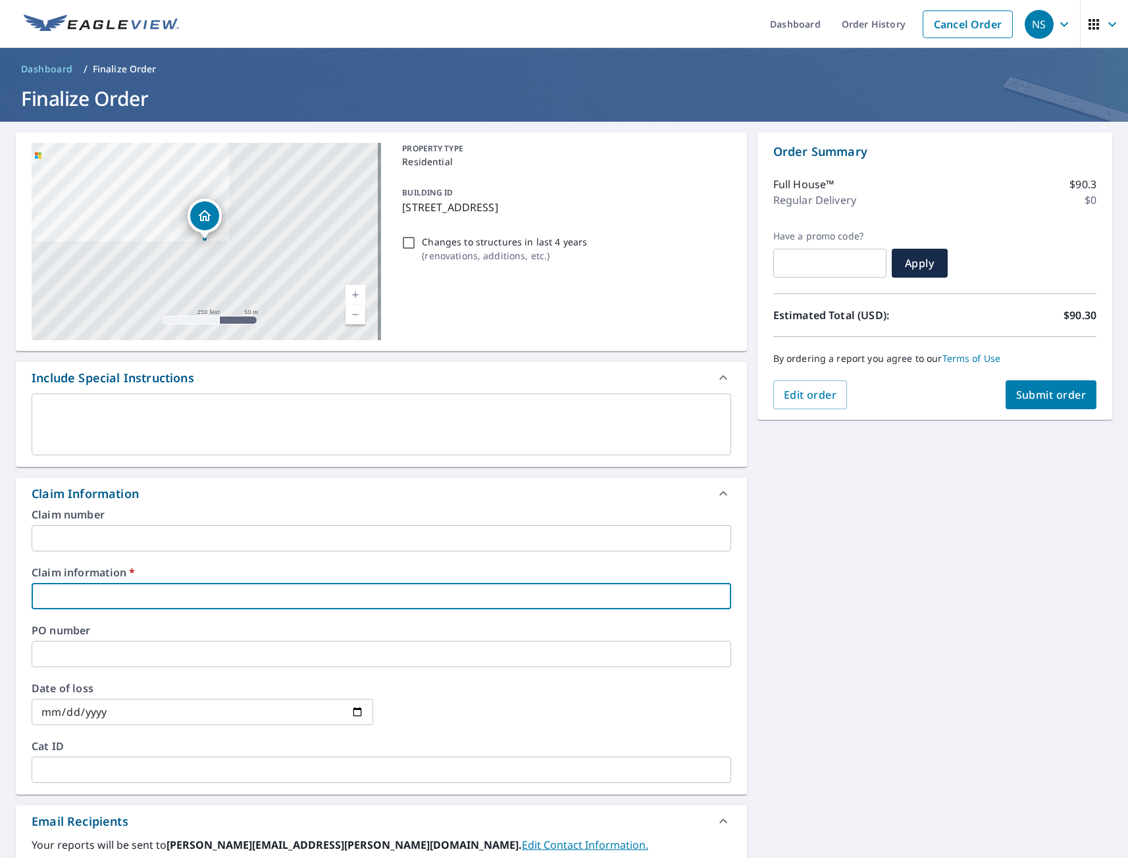
type input "tmj"
checkbox input "true"
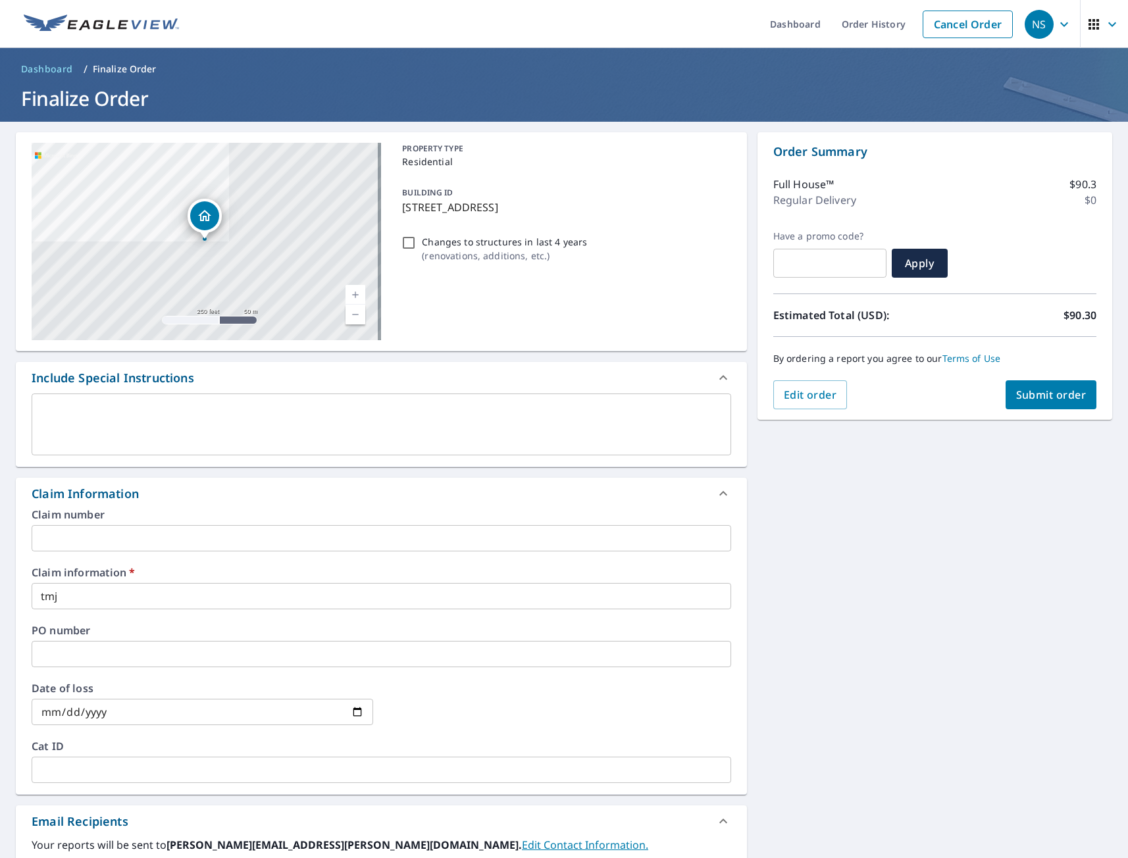
click at [865, 665] on div "[STREET_ADDRESS] Aerial Road A standard road map Aerial A detailed look from ab…" at bounding box center [564, 604] width 1128 height 965
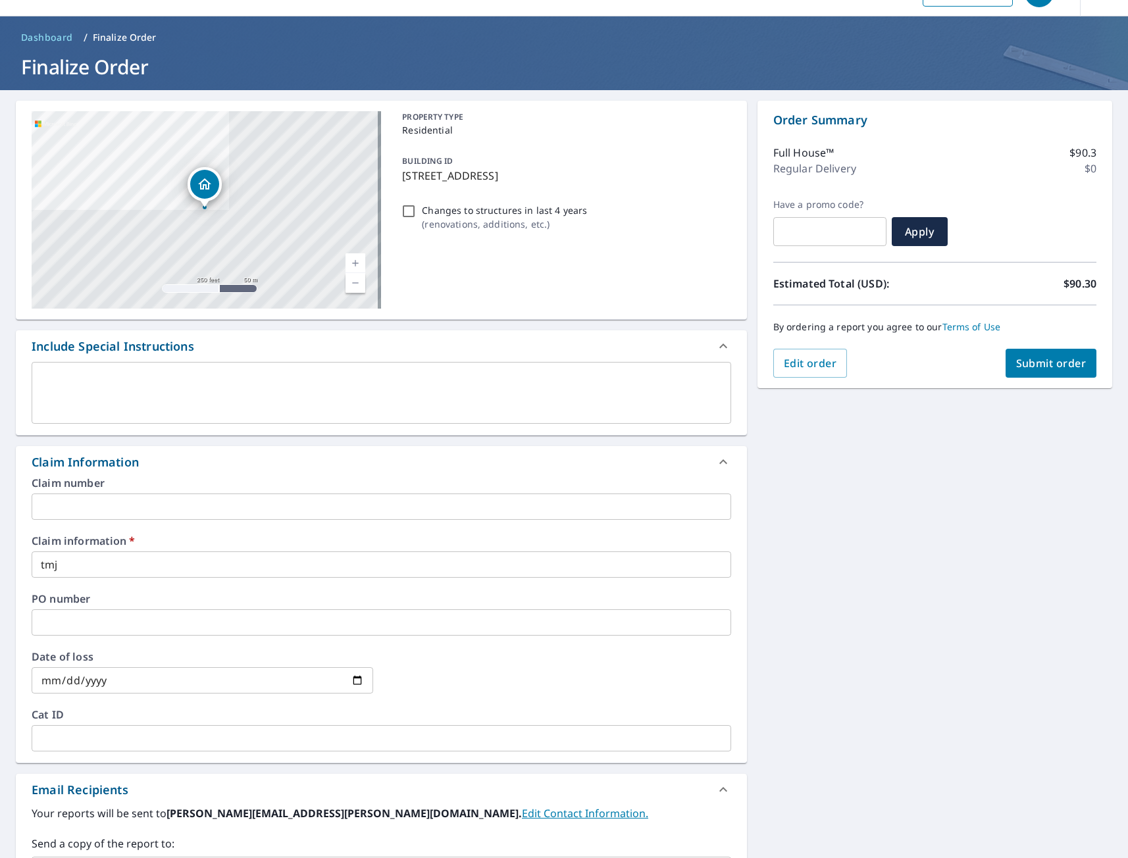
scroll to position [262, 0]
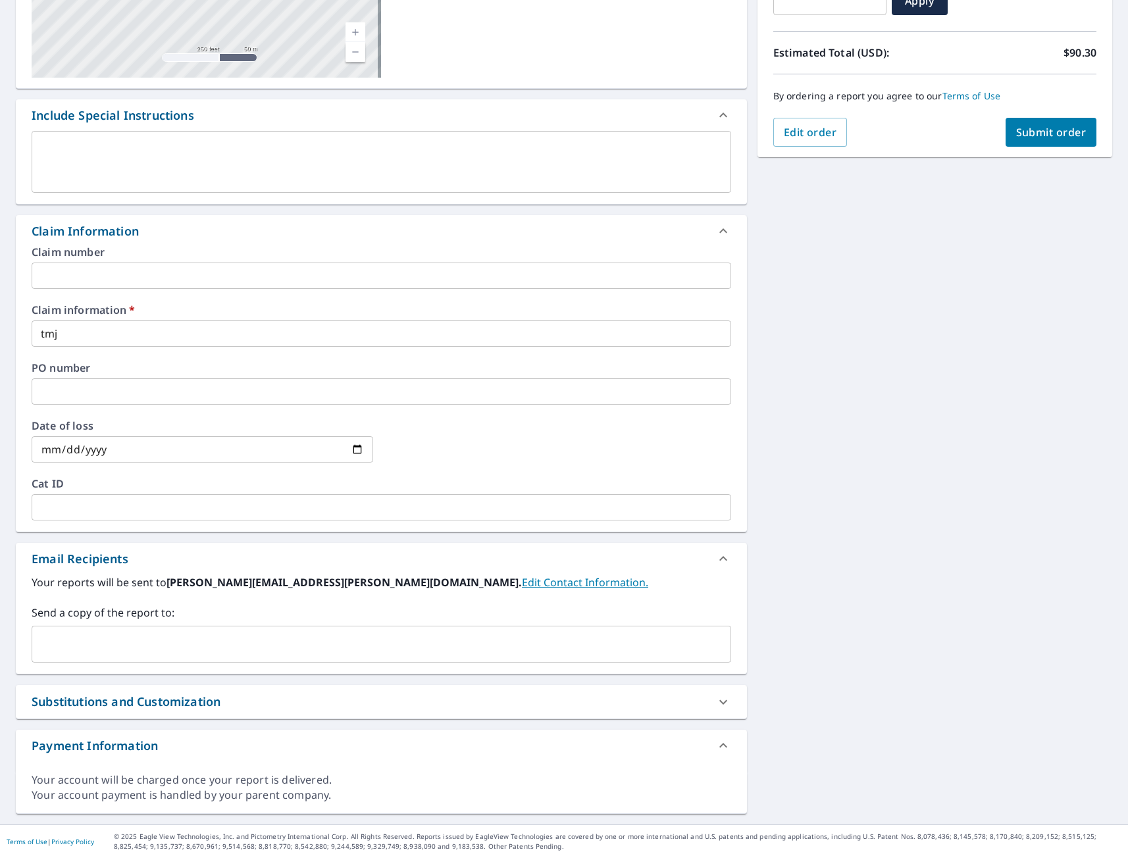
click at [183, 640] on input "text" at bounding box center [371, 644] width 668 height 25
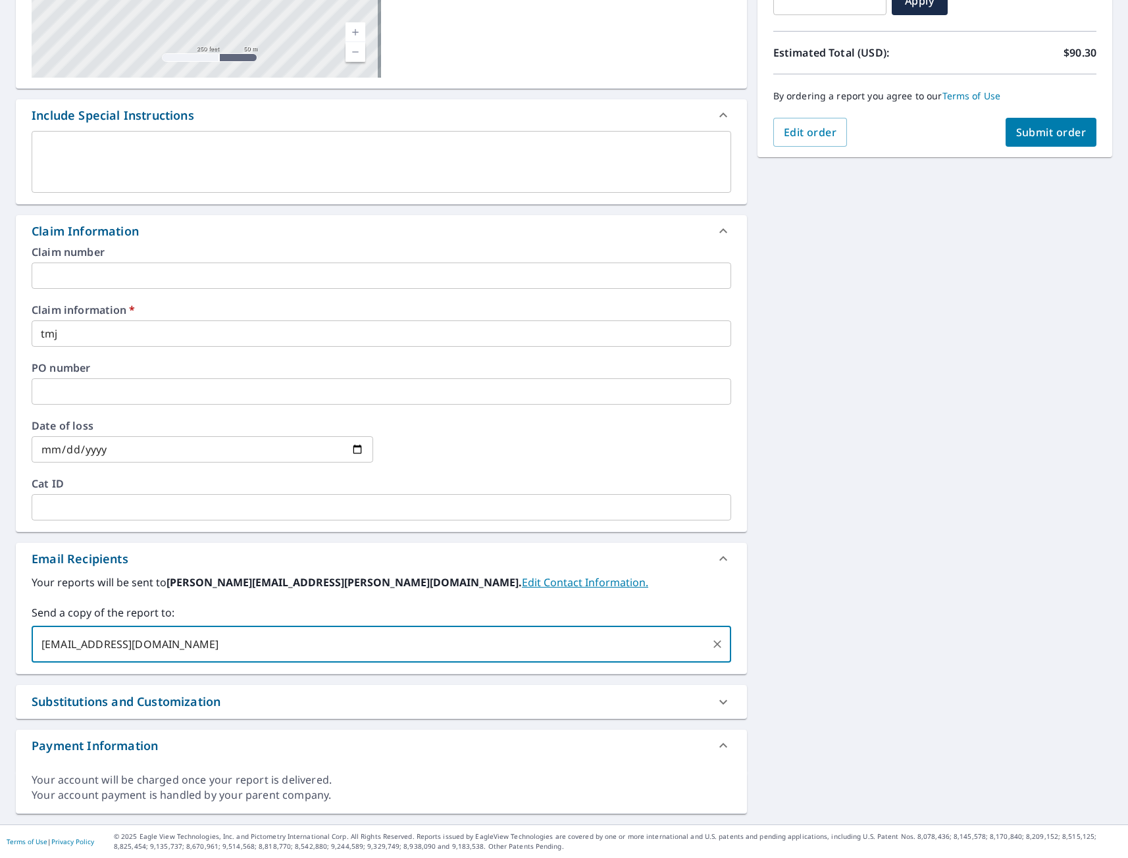
type input "[EMAIL_ADDRESS][DOMAIN_NAME]"
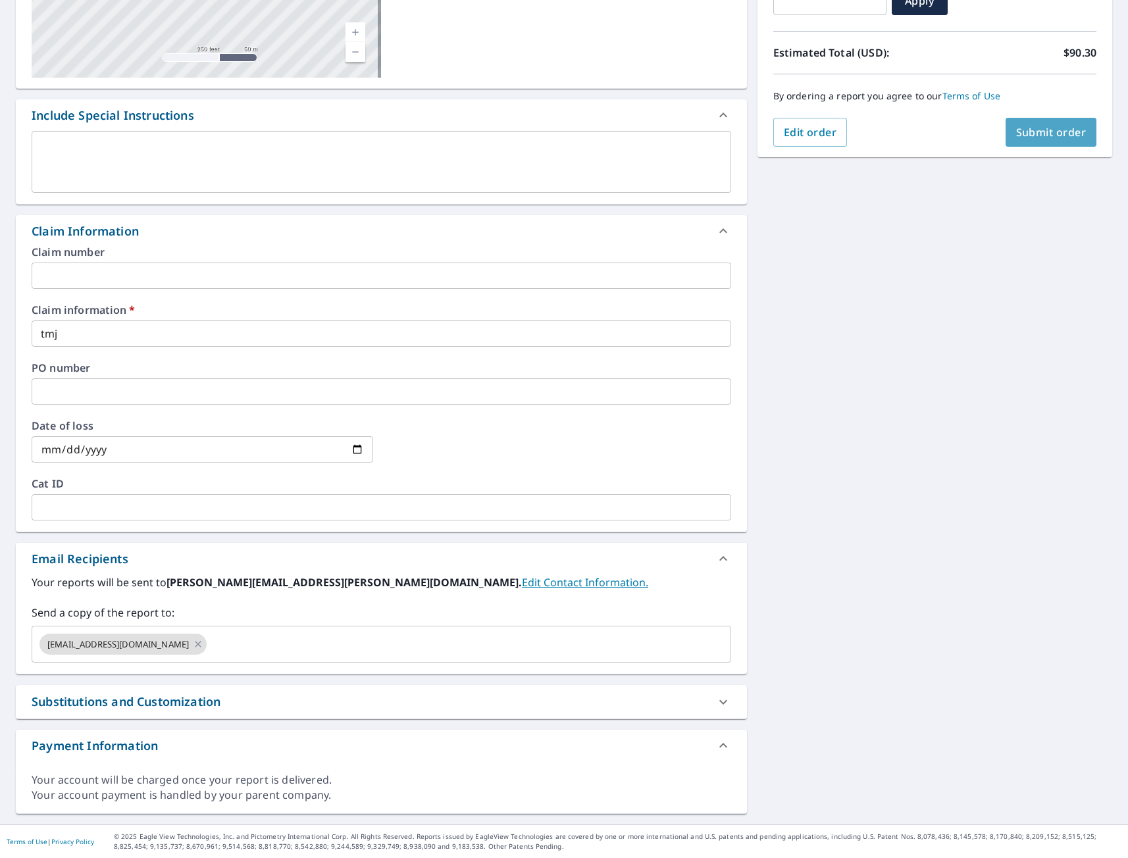
click at [1033, 140] on button "Submit order" at bounding box center [1050, 132] width 91 height 29
checkbox input "true"
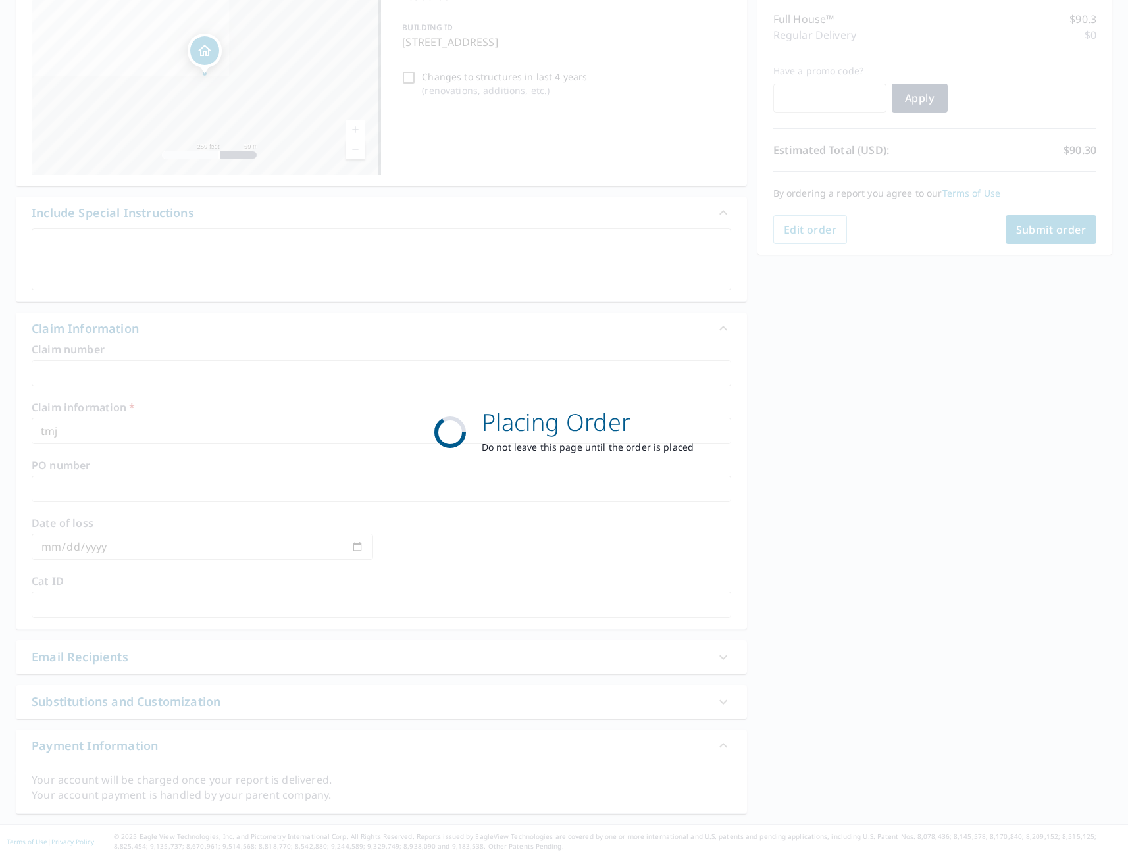
scroll to position [165, 0]
